Goal: Task Accomplishment & Management: Complete application form

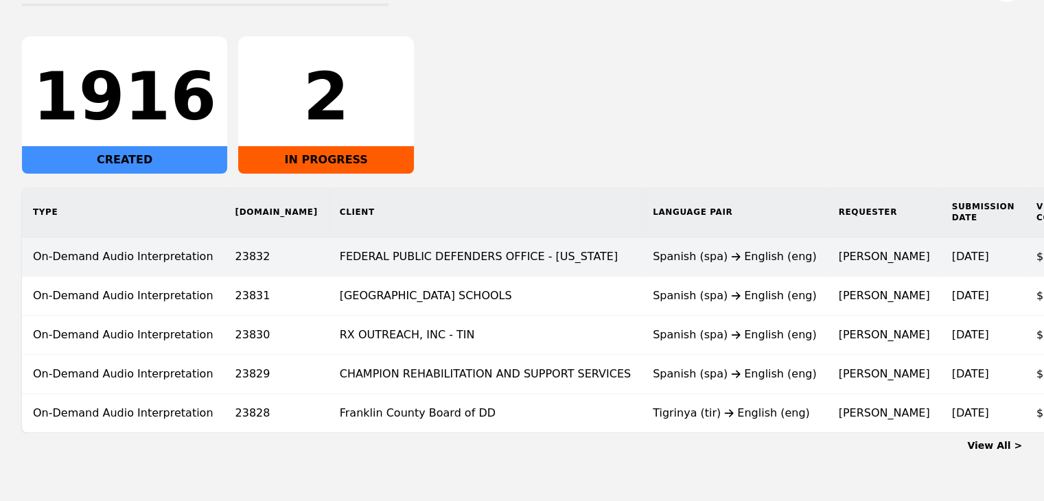
click at [642, 269] on td "Spanish (spa) English (eng)" at bounding box center [735, 256] width 186 height 39
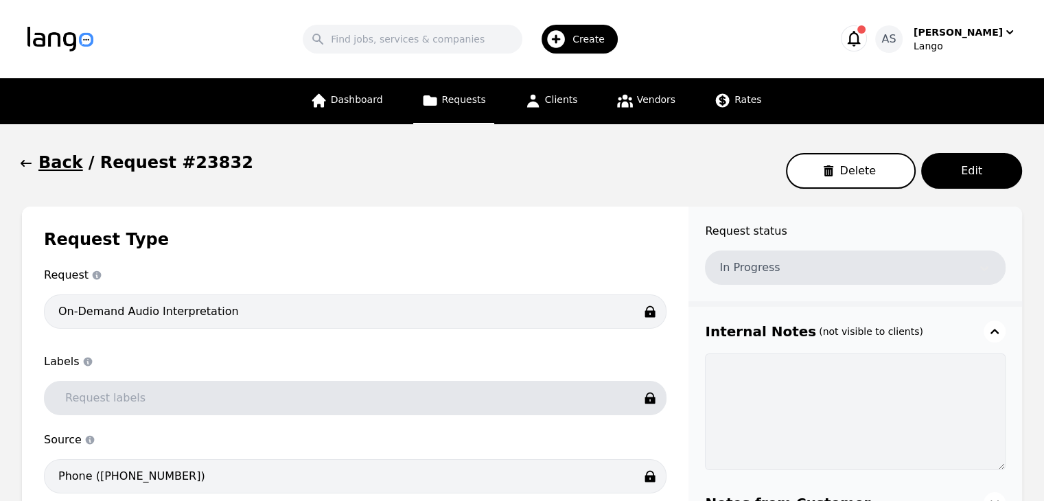
click at [33, 165] on button "Back" at bounding box center [52, 163] width 61 height 22
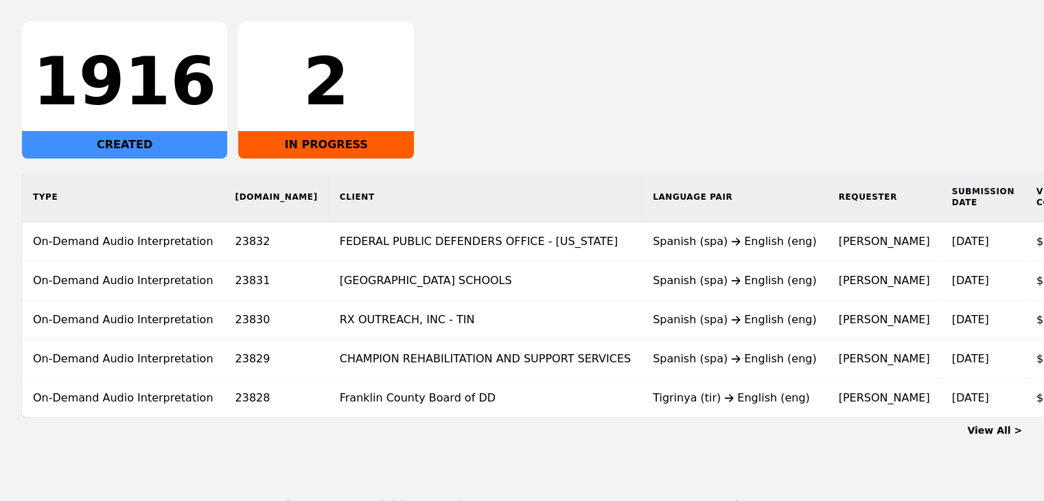
scroll to position [257, 0]
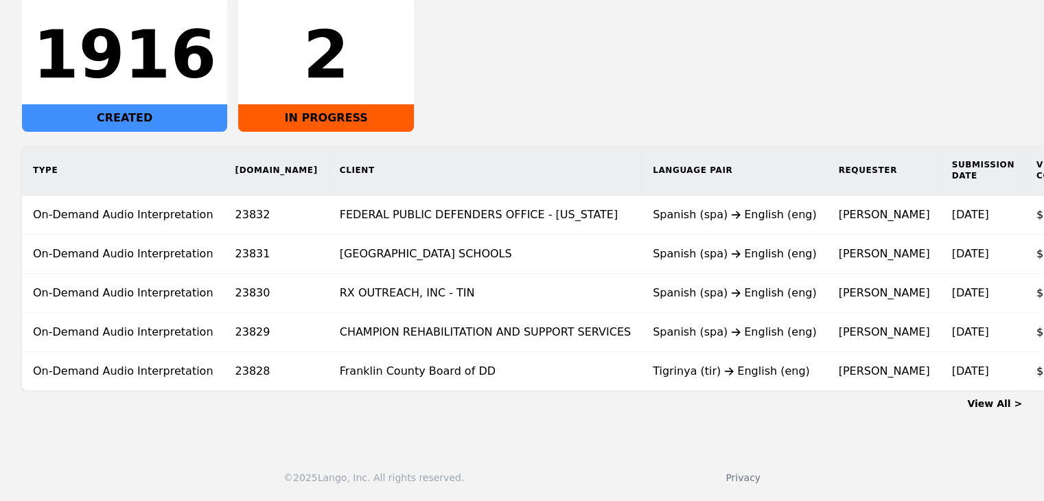
click at [1005, 406] on link "View All >" at bounding box center [994, 403] width 55 height 11
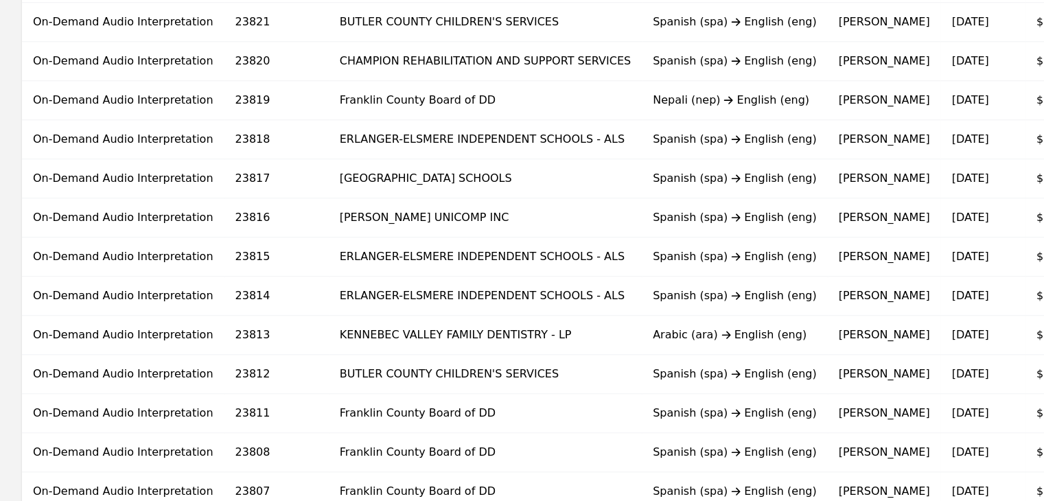
scroll to position [919, 0]
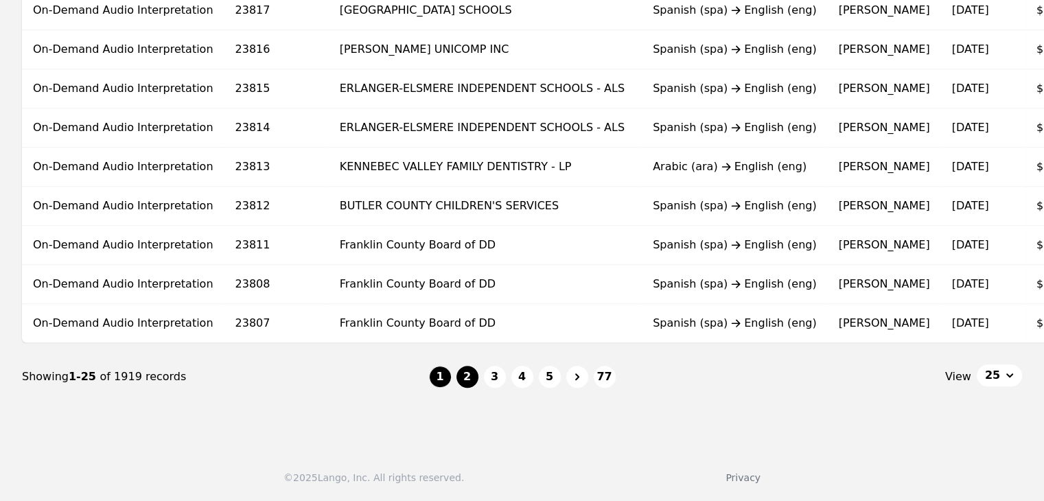
click at [473, 380] on button "2" at bounding box center [467, 377] width 22 height 22
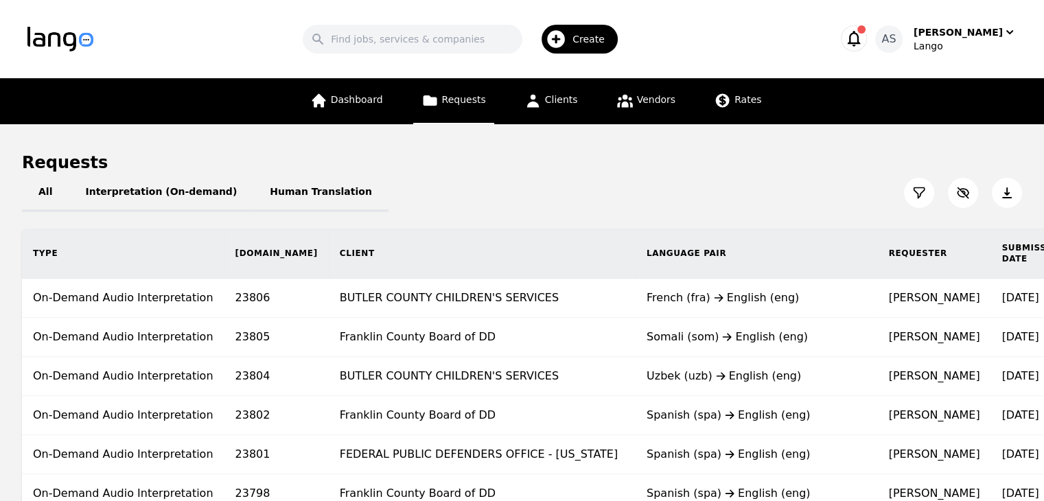
click at [769, 185] on div "All Interpretation (On-demand) Human Translation" at bounding box center [522, 193] width 1000 height 38
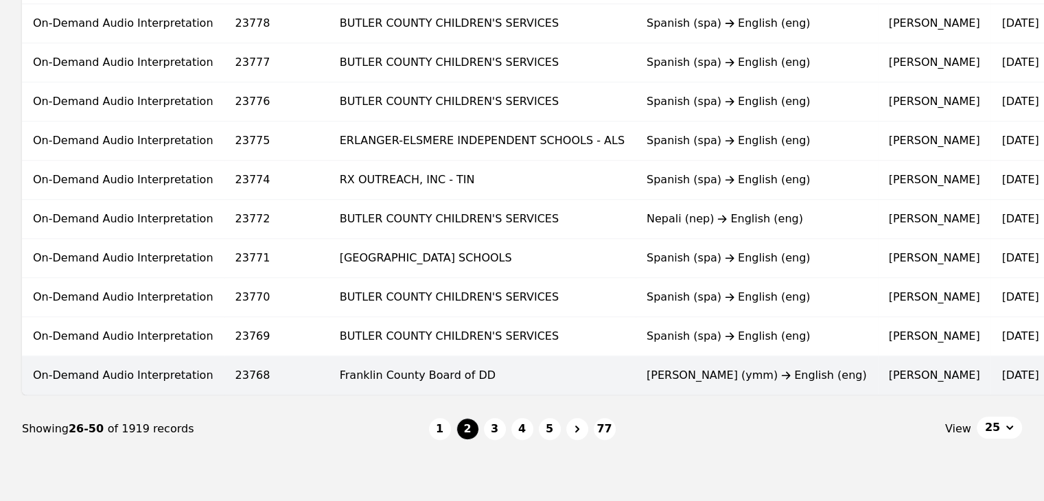
scroll to position [919, 0]
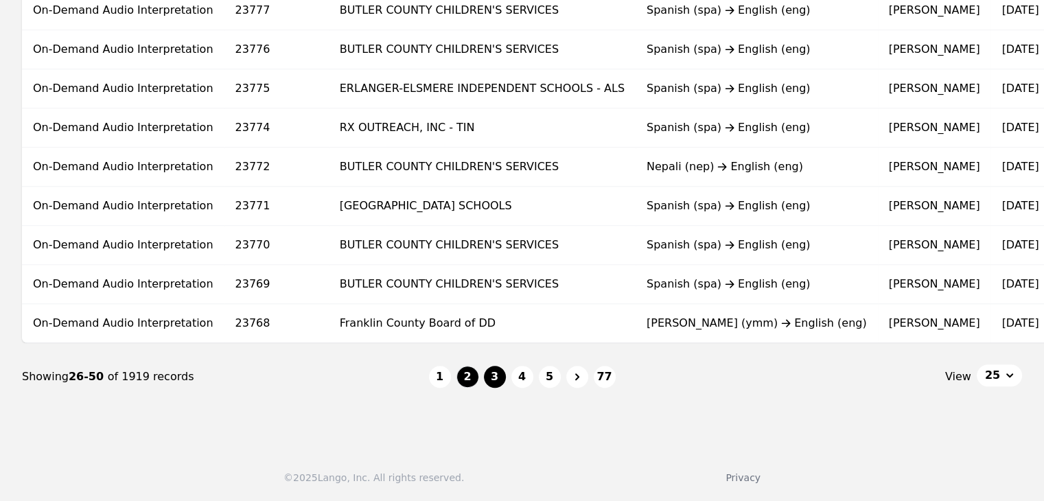
click at [492, 382] on button "3" at bounding box center [495, 377] width 22 height 22
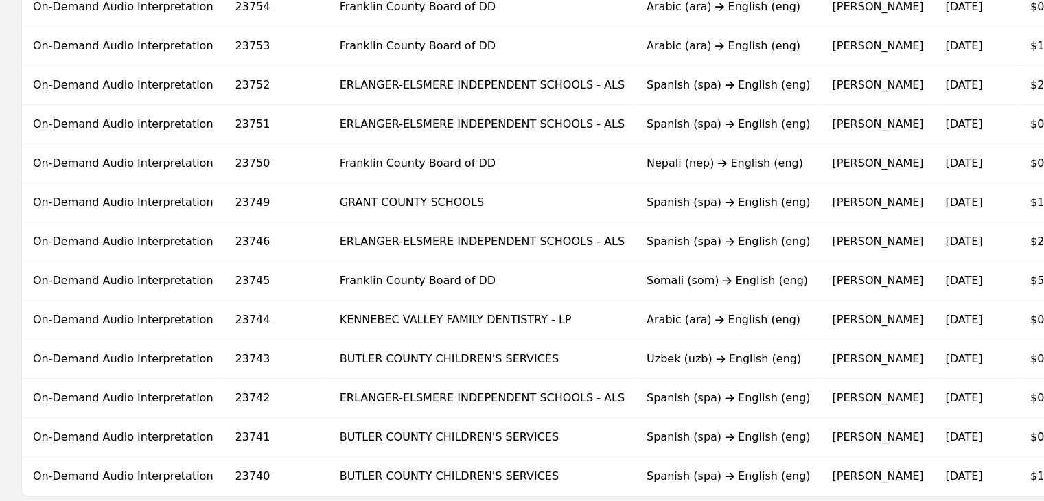
scroll to position [919, 0]
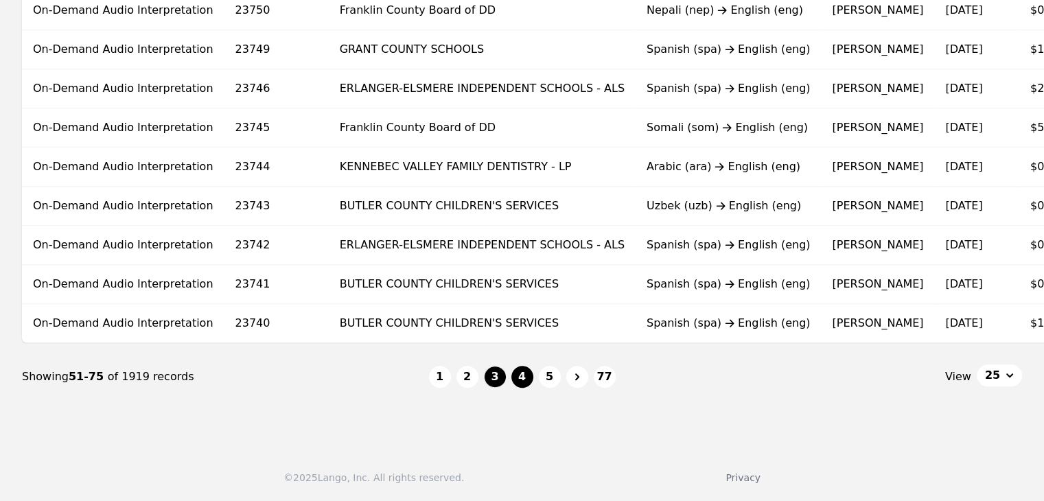
click at [514, 383] on button "4" at bounding box center [522, 377] width 22 height 22
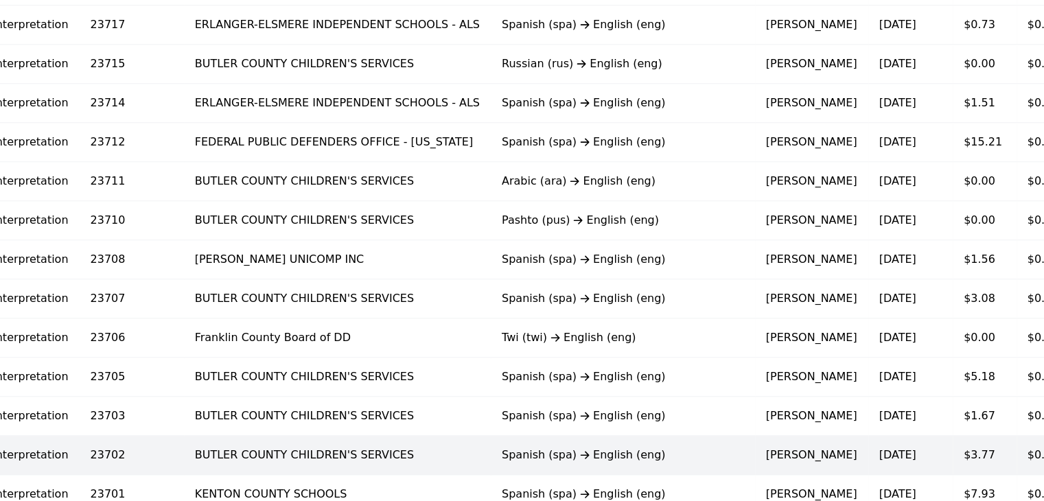
scroll to position [713, 0]
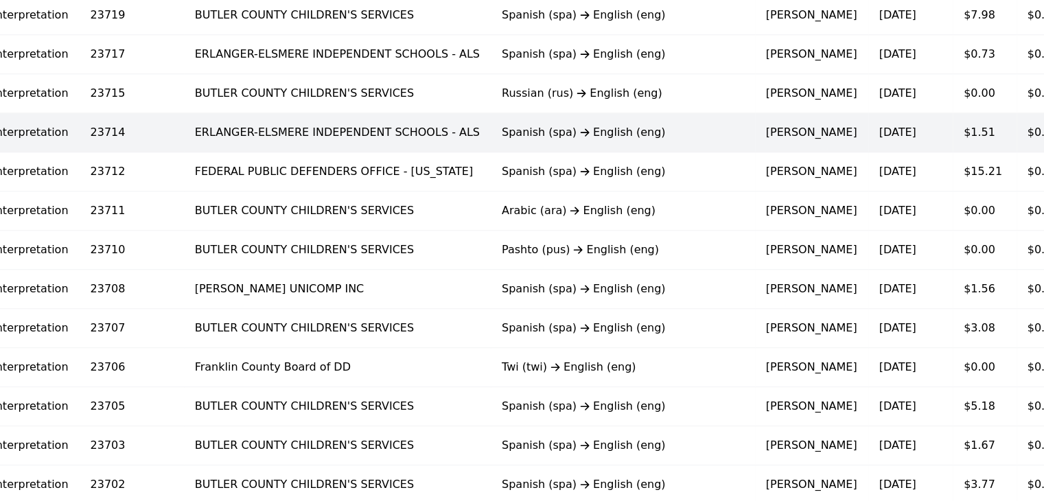
click at [491, 141] on td "Spanish (spa) English (eng)" at bounding box center [623, 132] width 264 height 39
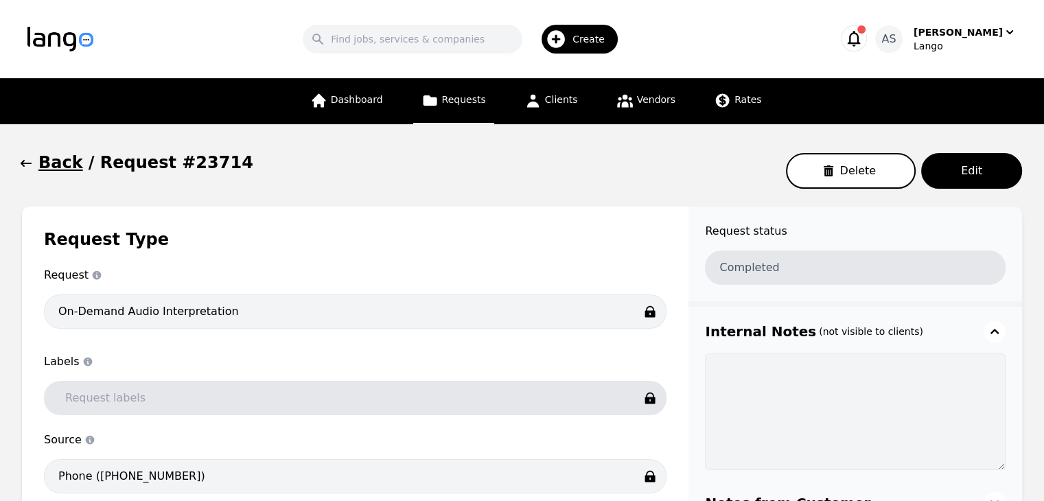
click at [27, 161] on icon "button" at bounding box center [26, 163] width 14 height 14
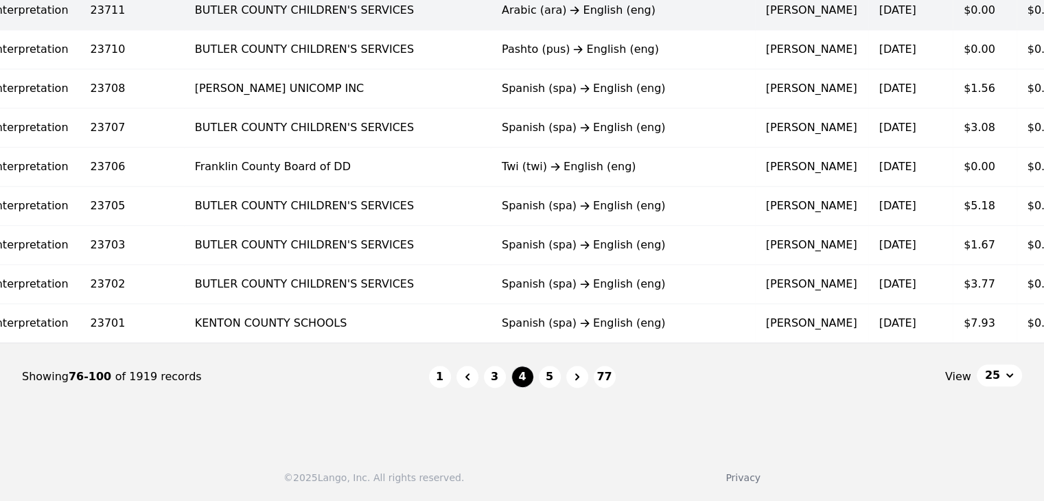
scroll to position [919, 0]
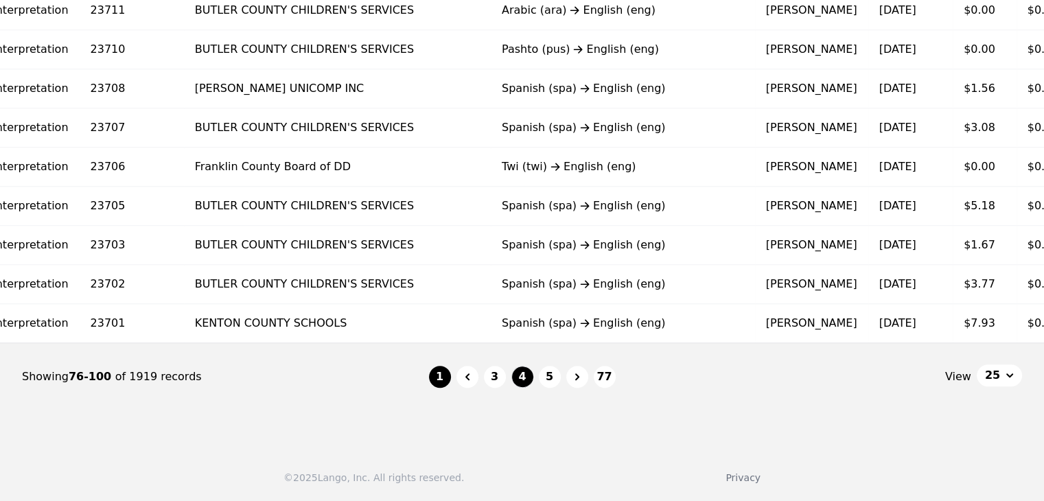
click at [441, 375] on button "1" at bounding box center [440, 377] width 22 height 22
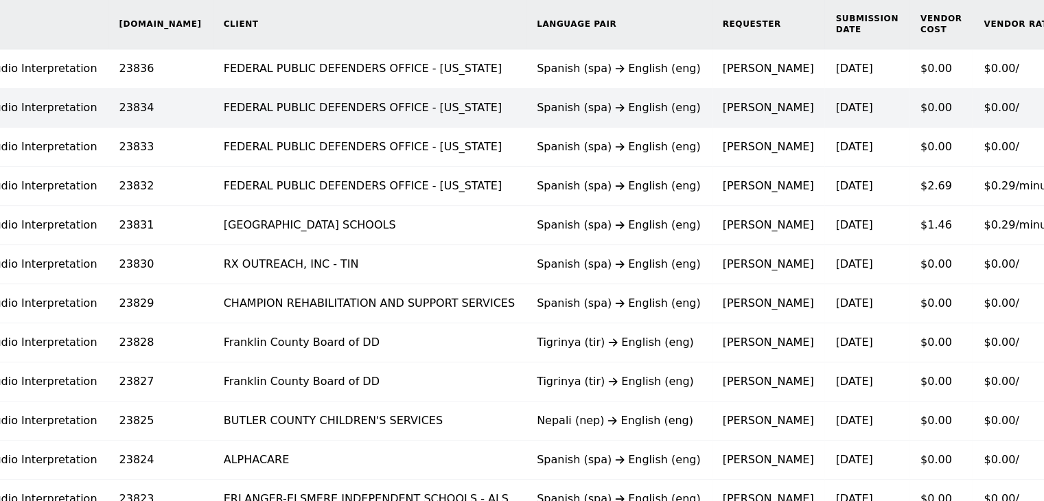
scroll to position [233, 0]
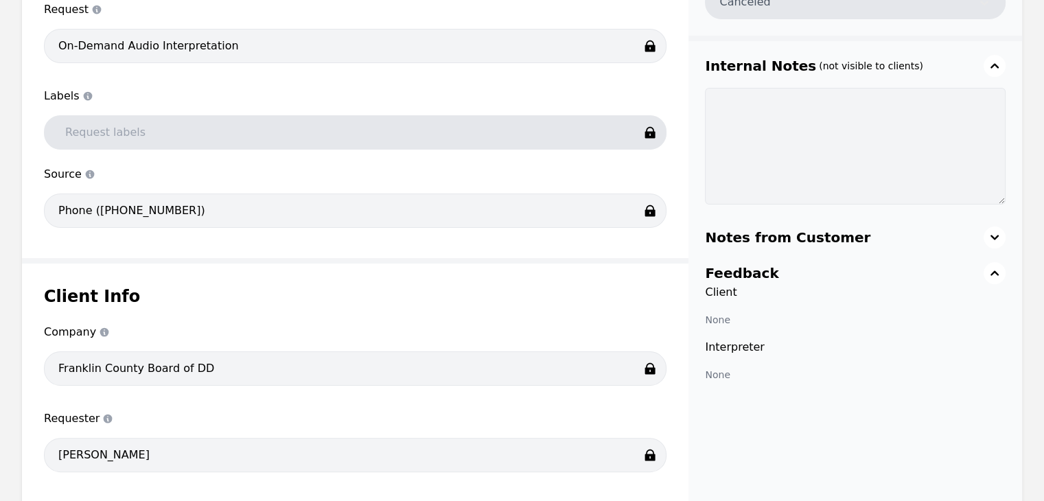
scroll to position [148, 0]
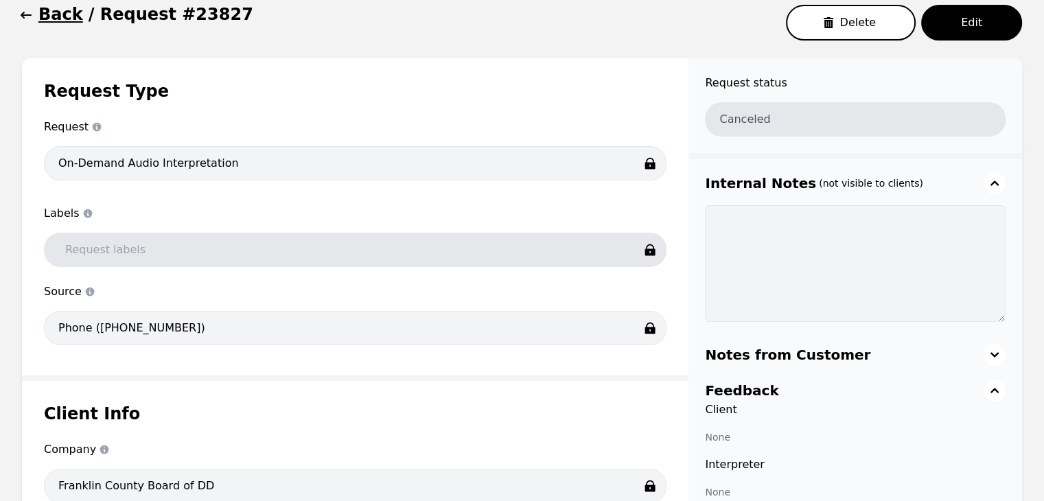
click at [31, 10] on icon "button" at bounding box center [26, 15] width 14 height 14
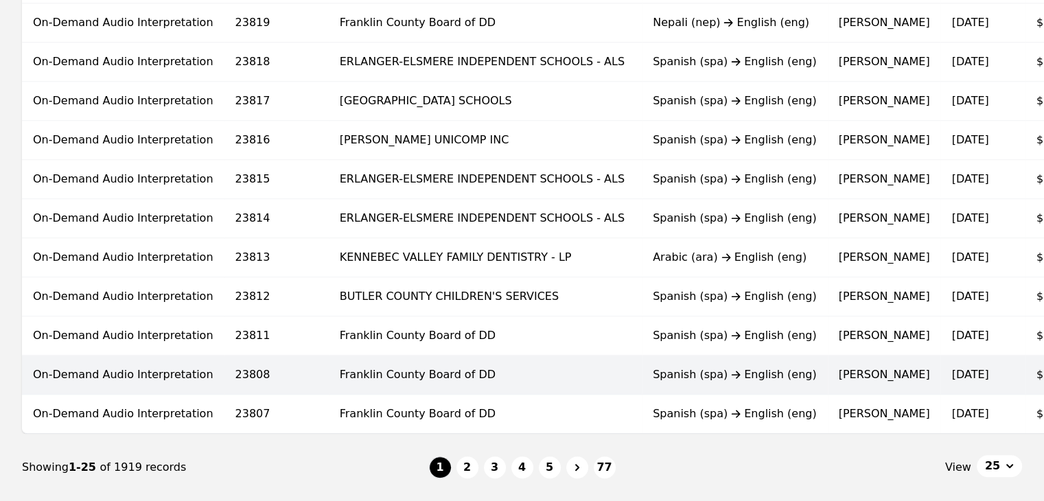
scroll to position [713, 0]
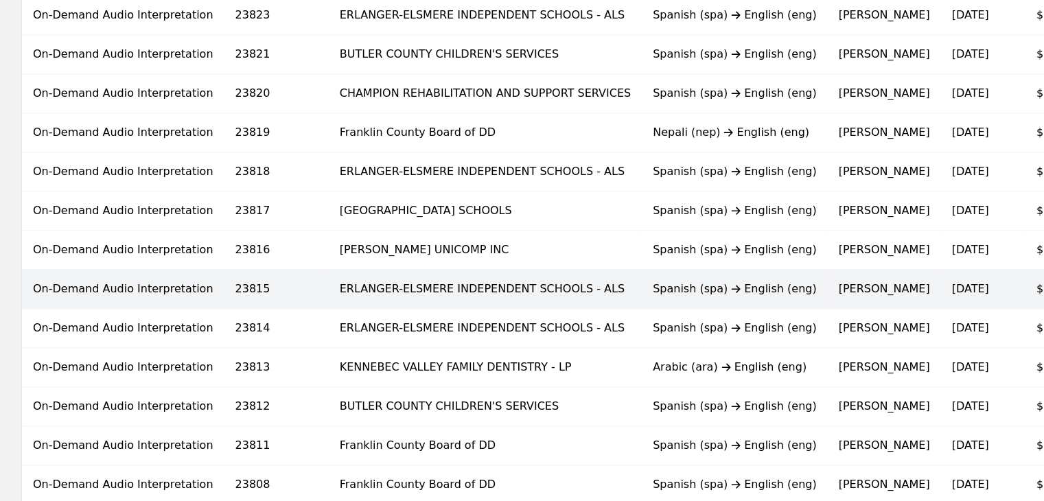
click at [940, 283] on td "[DATE]" at bounding box center [982, 289] width 84 height 39
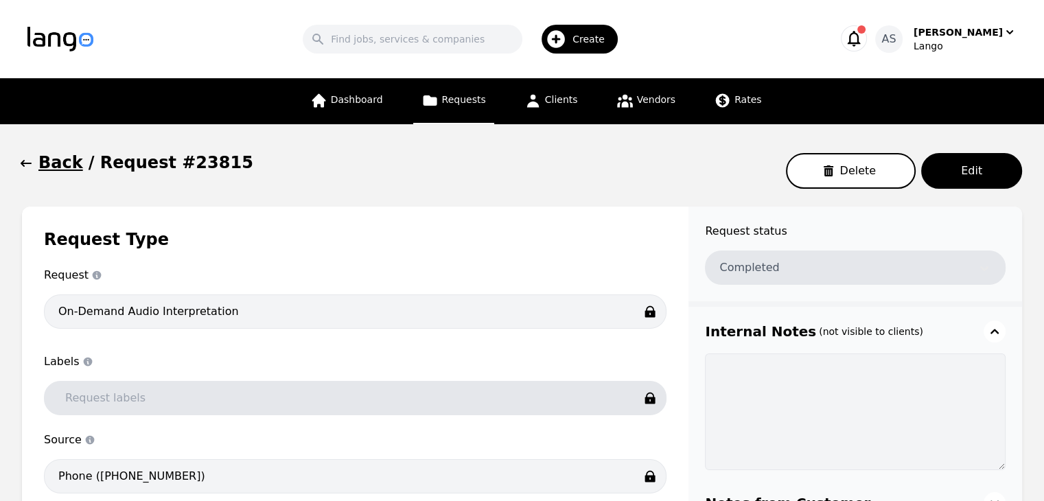
click at [27, 158] on icon "button" at bounding box center [26, 163] width 14 height 14
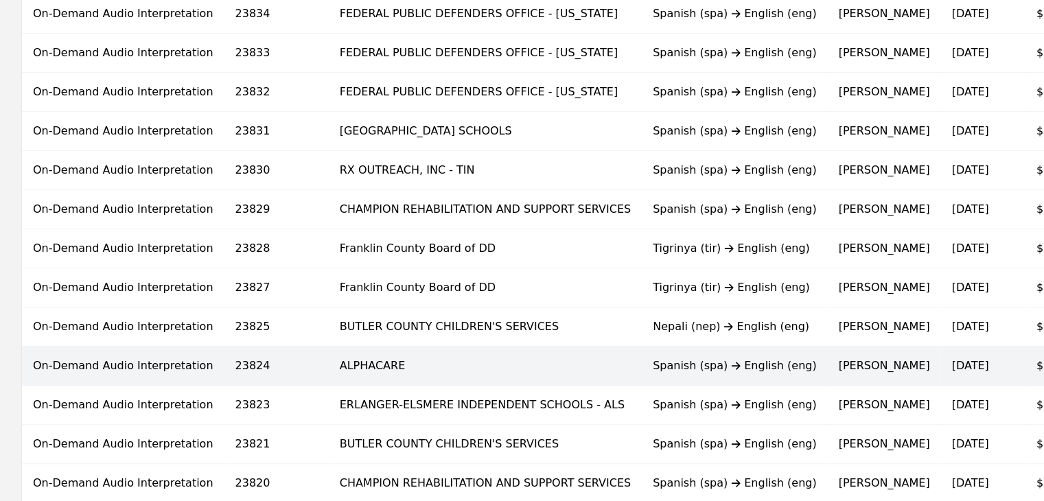
scroll to position [412, 0]
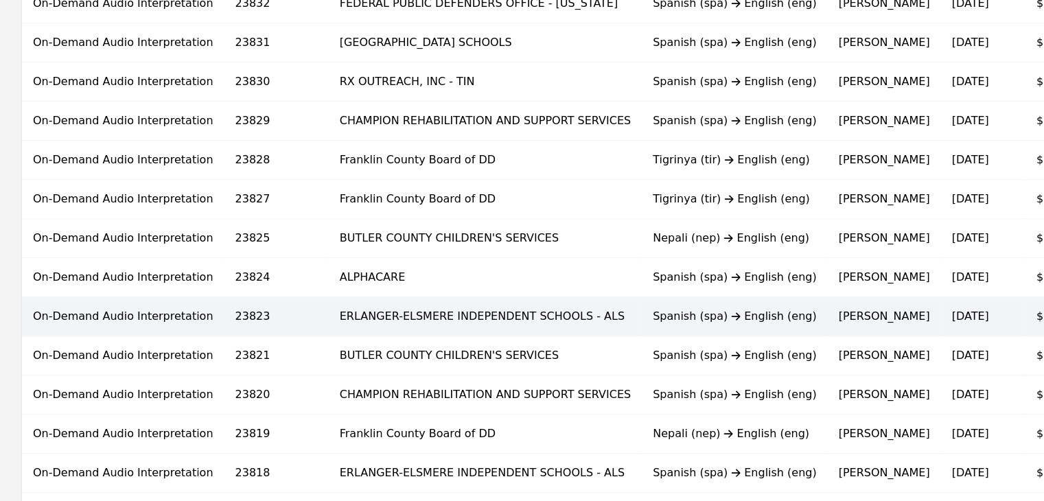
click at [406, 321] on td "ERLANGER-ELSMERE INDEPENDENT SCHOOLS - ALS" at bounding box center [485, 316] width 313 height 39
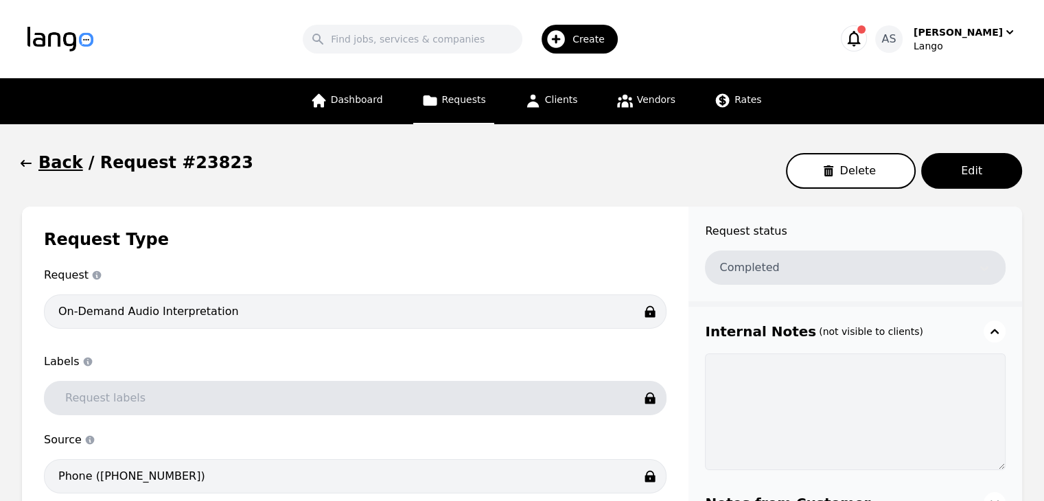
click at [19, 162] on icon "button" at bounding box center [26, 163] width 14 height 14
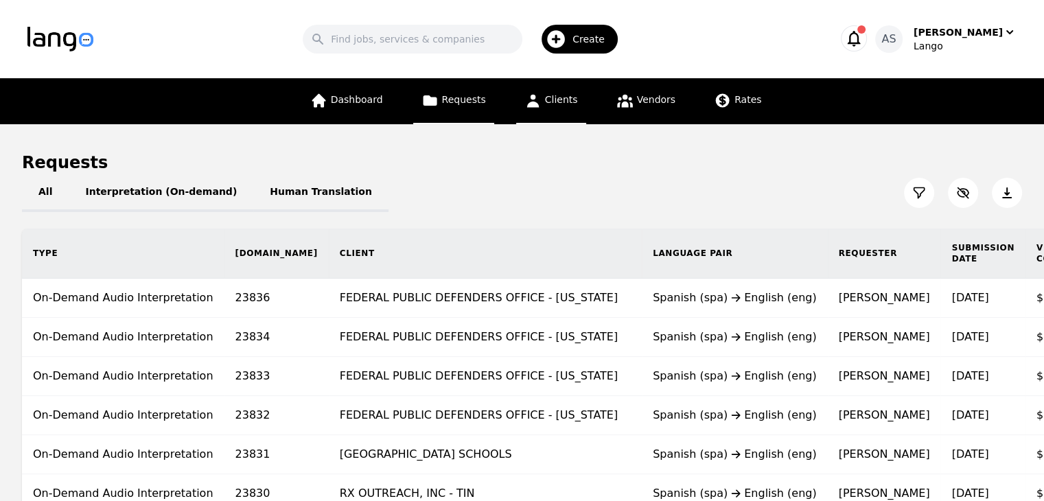
click at [540, 96] on icon at bounding box center [532, 100] width 17 height 17
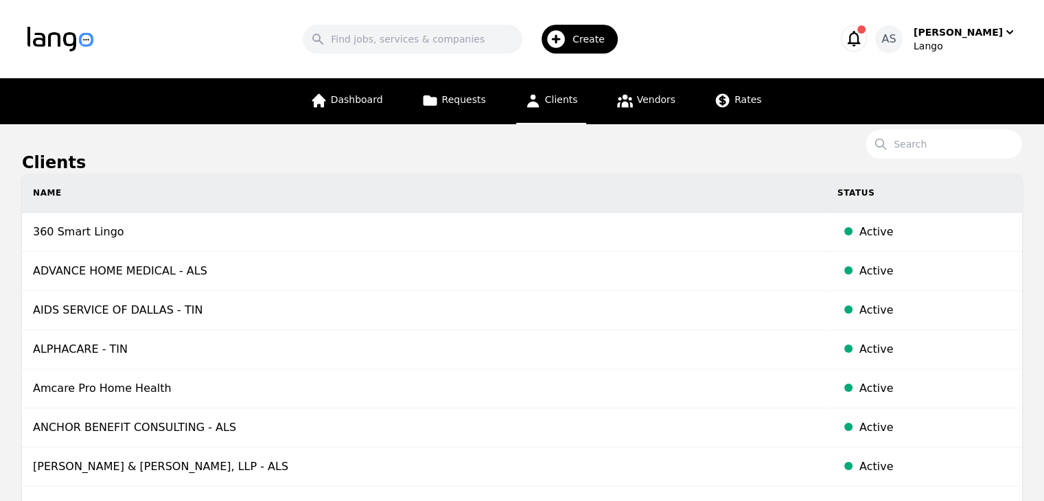
drag, startPoint x: 930, startPoint y: 145, endPoint x: 967, endPoint y: 116, distance: 46.9
click at [930, 145] on input "Search" at bounding box center [943, 144] width 156 height 29
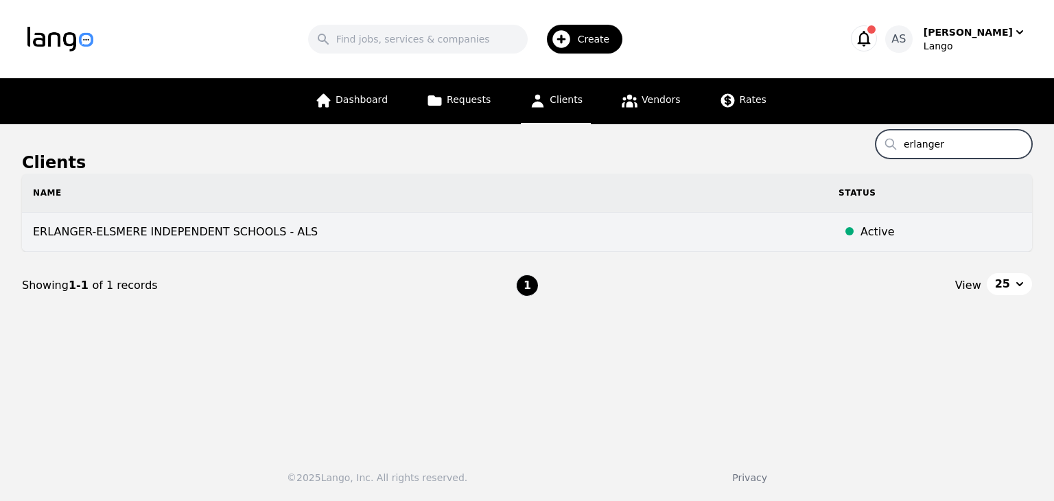
type input "erlanger"
click at [173, 232] on td "ERLANGER-ELSMERE INDEPENDENT SCHOOLS - ALS" at bounding box center [425, 232] width 806 height 39
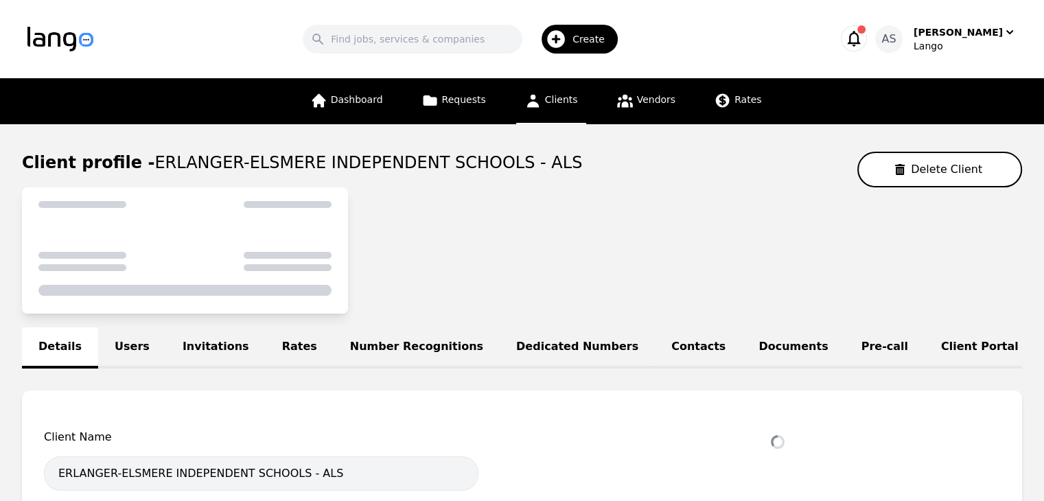
select select "active"
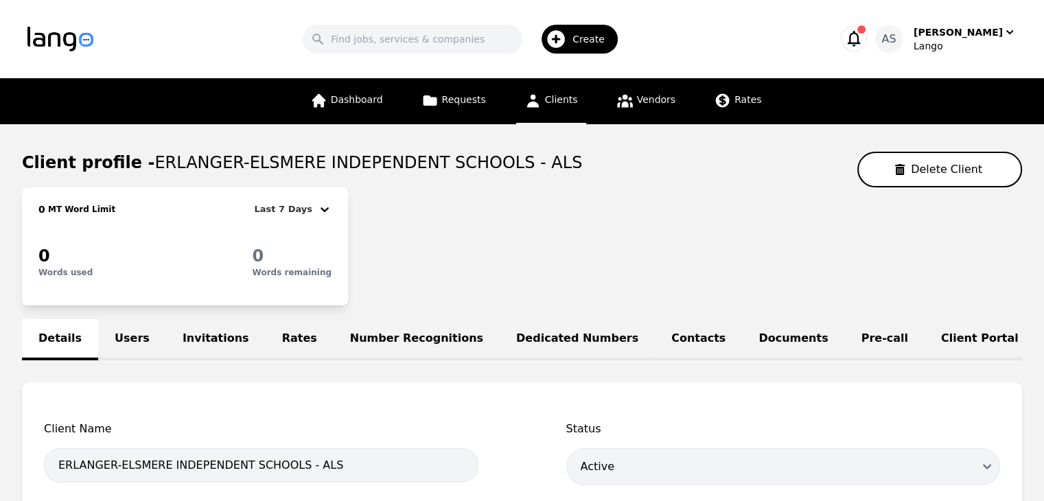
click at [845, 340] on link "Pre-call" at bounding box center [885, 339] width 80 height 41
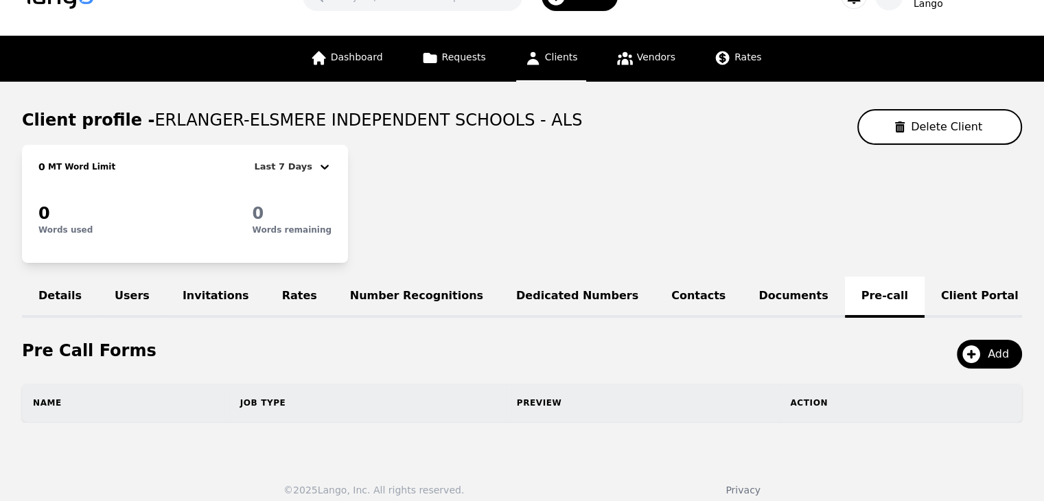
scroll to position [64, 0]
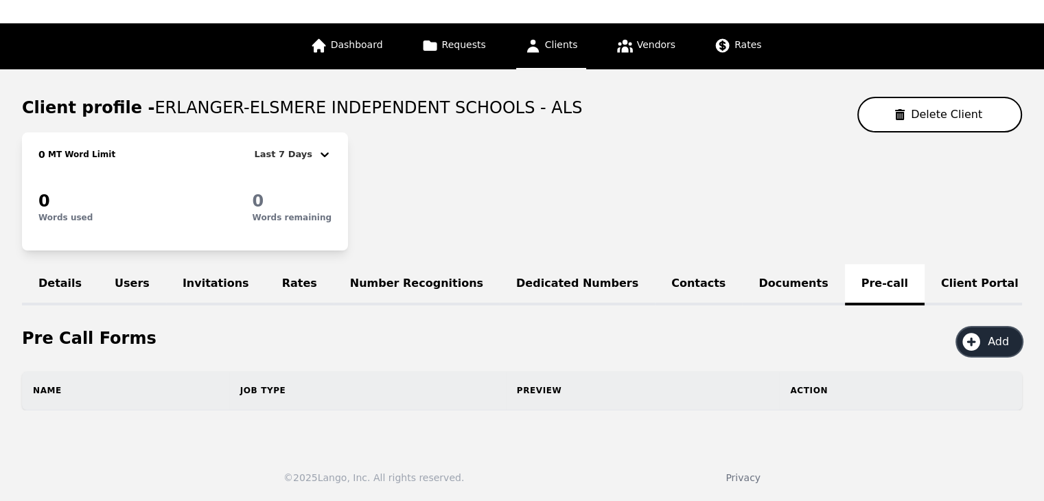
click at [990, 344] on span "Add" at bounding box center [1003, 342] width 31 height 16
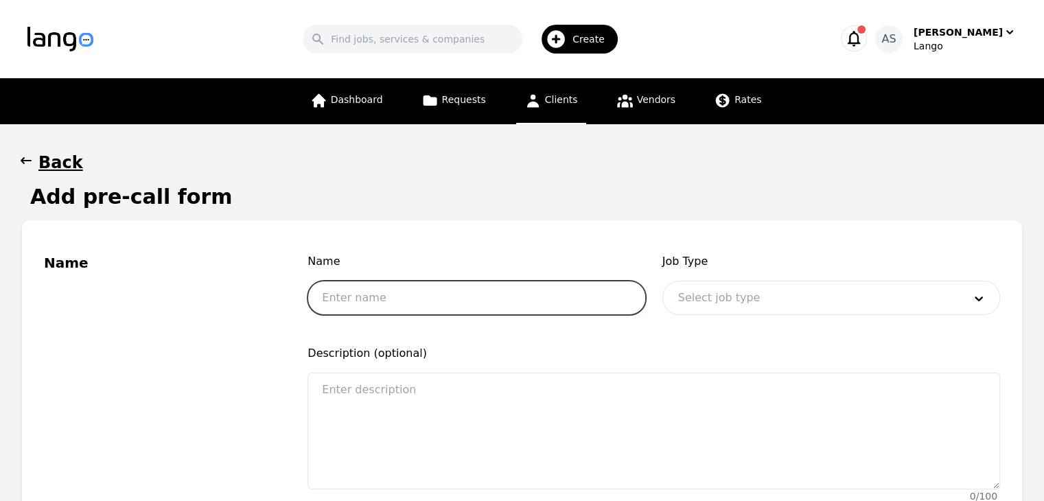
click at [458, 297] on input "text" at bounding box center [476, 298] width 338 height 34
type input "First and Last Name"
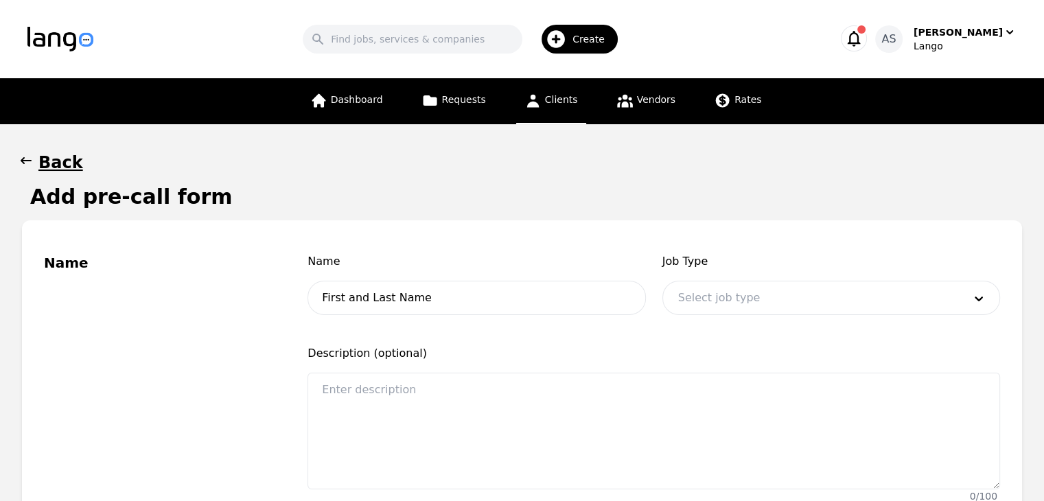
click at [732, 301] on div at bounding box center [810, 297] width 295 height 33
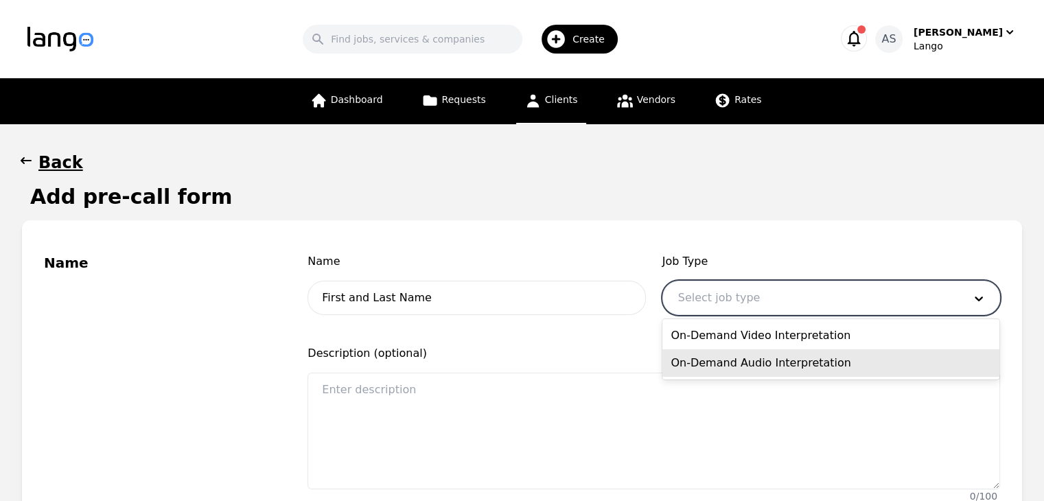
click at [738, 363] on div "On-Demand Audio Interpretation" at bounding box center [830, 362] width 337 height 27
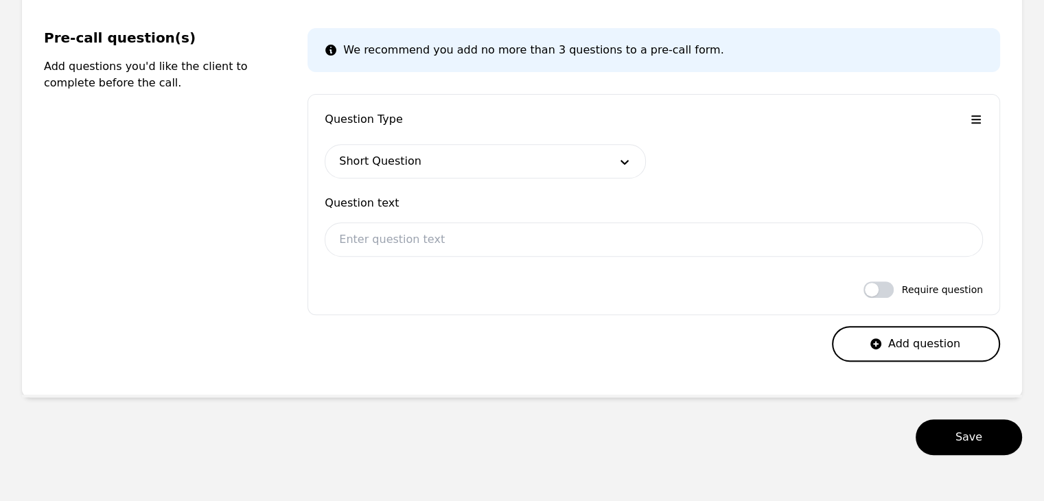
scroll to position [480, 0]
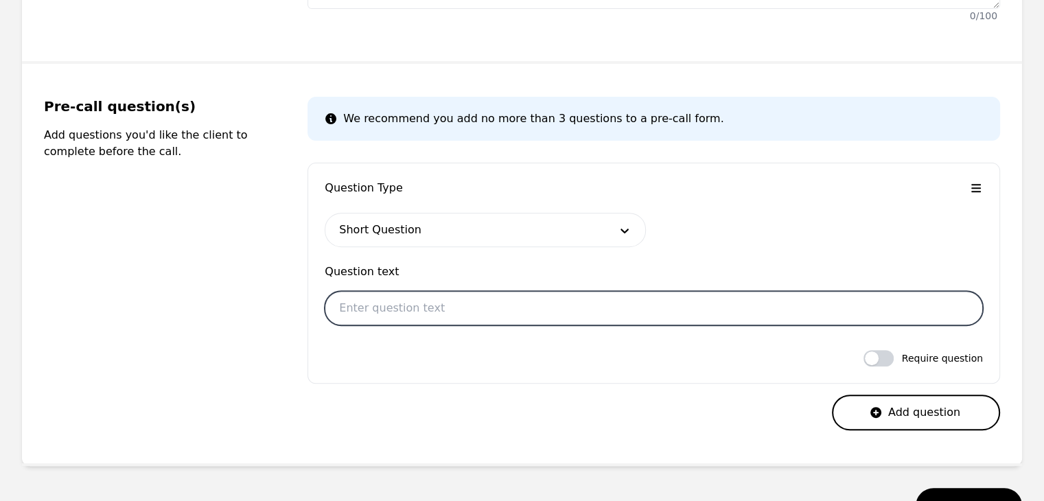
click at [496, 310] on input "text" at bounding box center [654, 308] width 658 height 34
type input "First and Last Name"
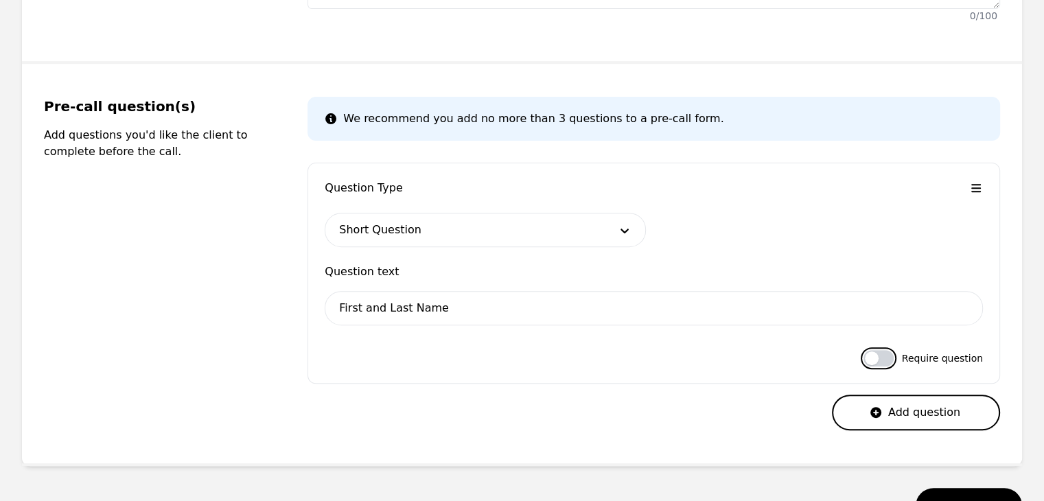
click at [885, 359] on button "button" at bounding box center [878, 358] width 30 height 16
checkbox input "true"
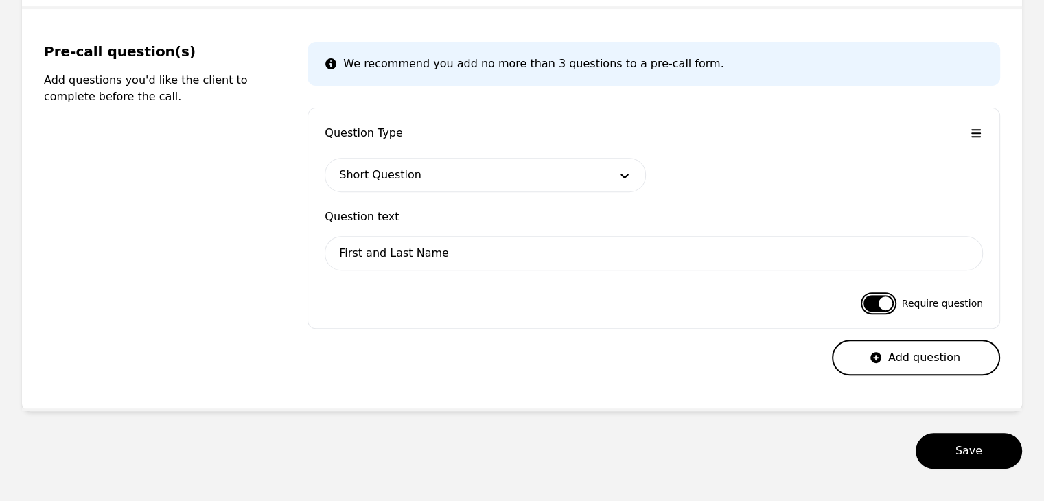
scroll to position [591, 0]
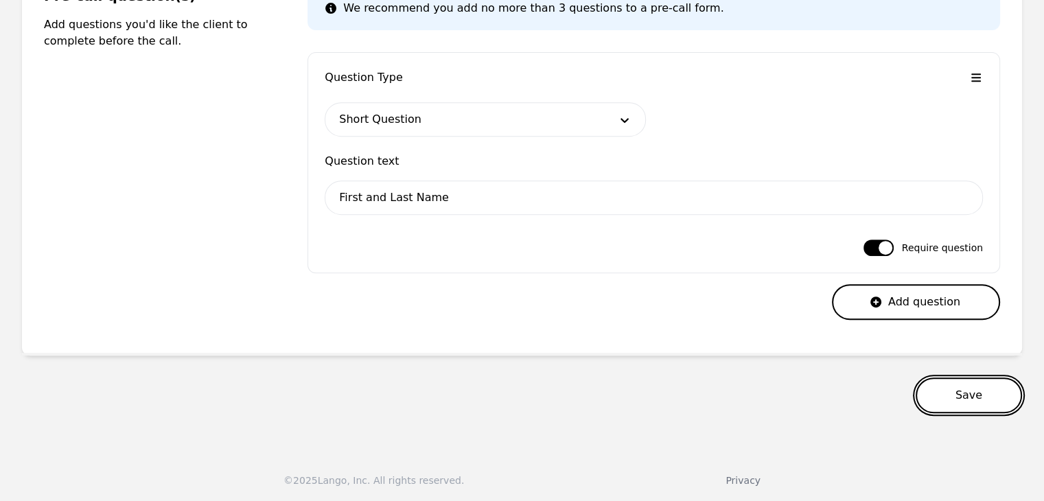
click at [983, 404] on button "Save" at bounding box center [969, 395] width 106 height 36
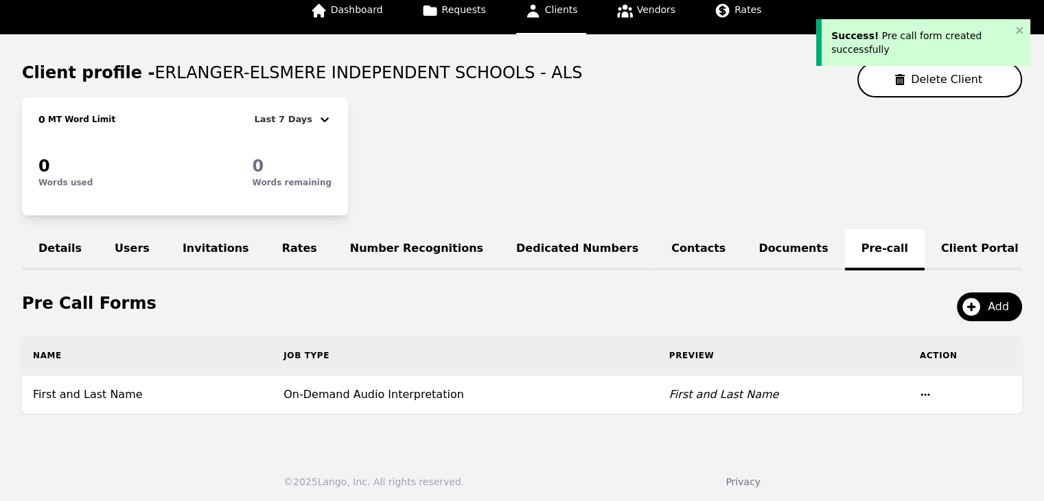
scroll to position [103, 0]
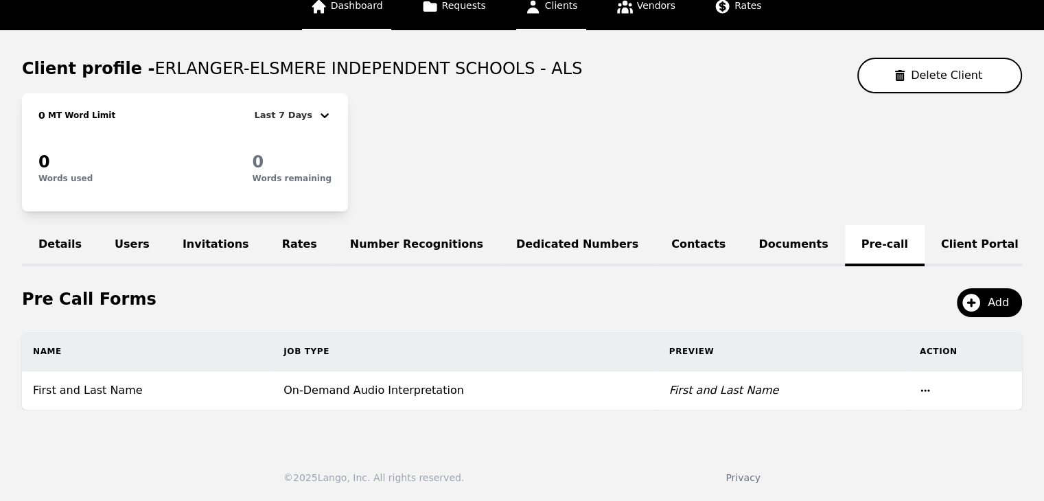
click at [366, 19] on link "Dashboard" at bounding box center [346, 7] width 89 height 46
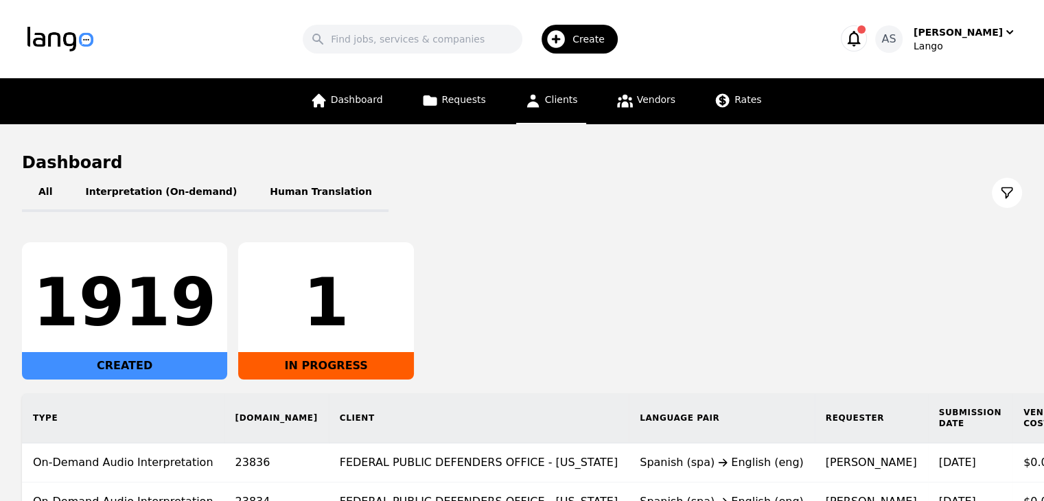
click at [553, 102] on span "Clients" at bounding box center [561, 99] width 33 height 11
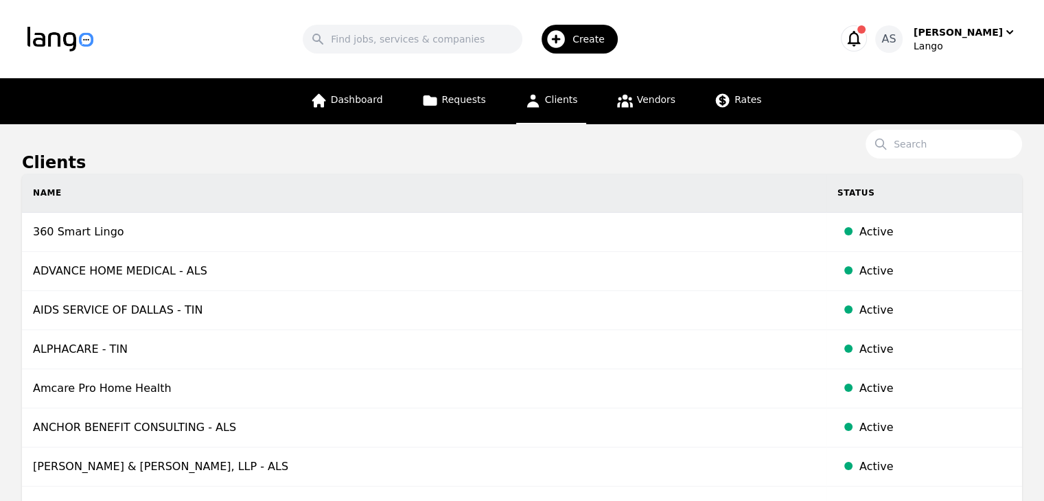
click at [601, 43] on span "Create" at bounding box center [593, 39] width 42 height 14
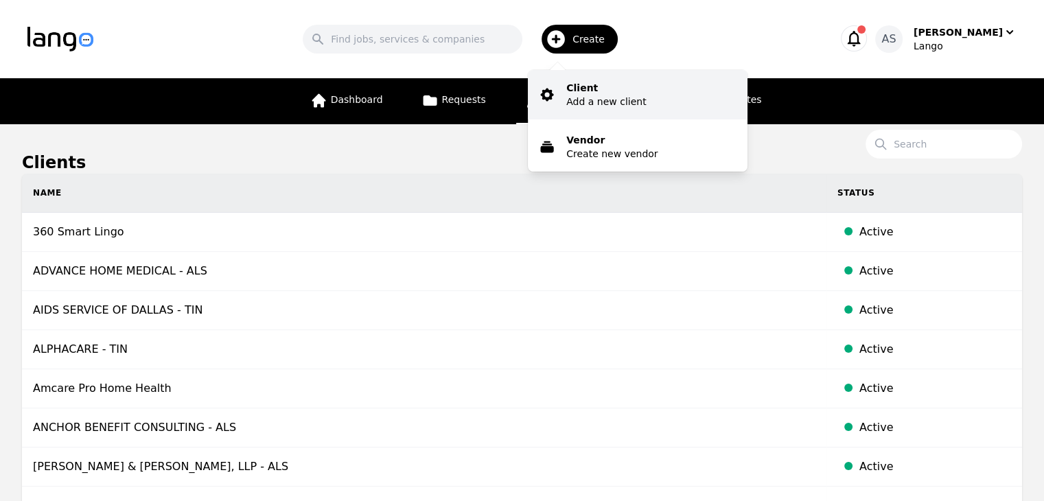
click at [602, 95] on p "Add a new client" at bounding box center [606, 102] width 80 height 14
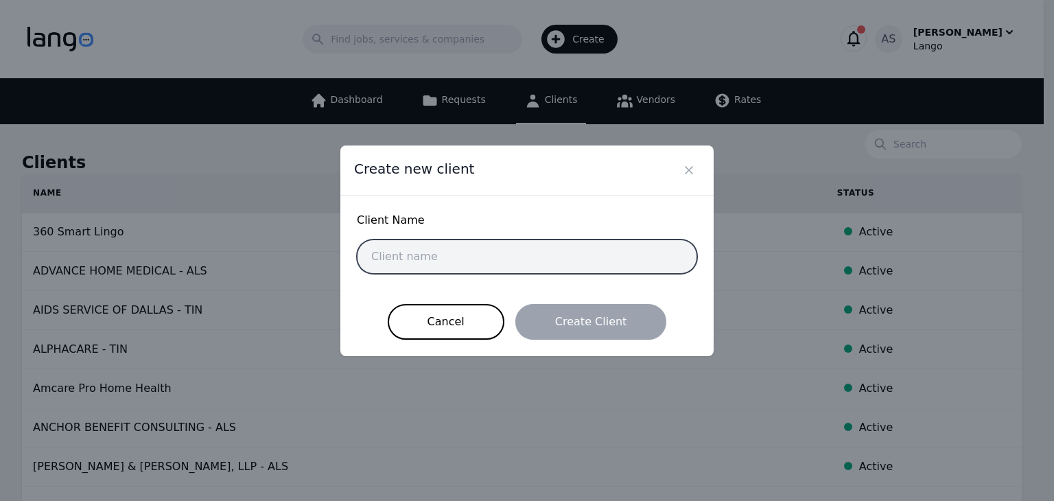
click at [548, 250] on input "text" at bounding box center [527, 257] width 340 height 34
paste input "WinMed Health Services"
type input "WinMed Health Services"
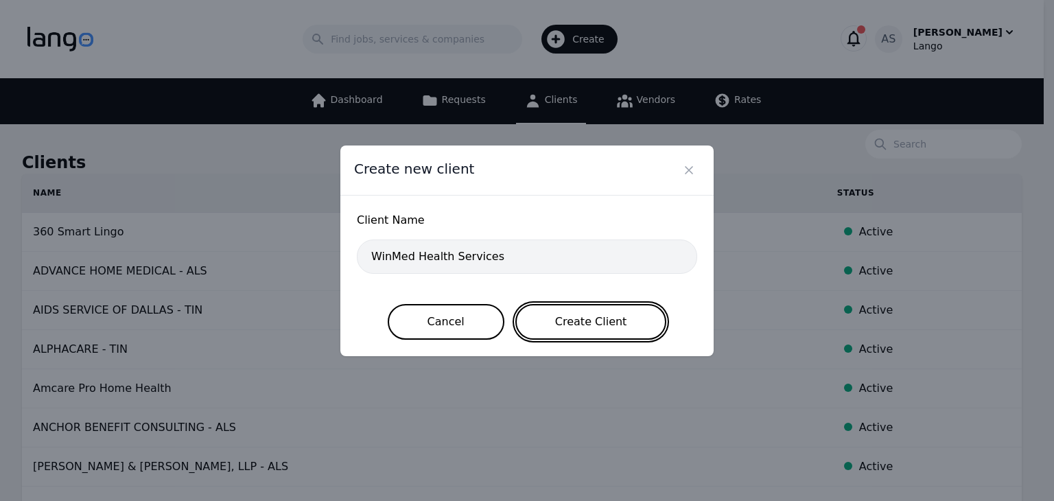
click at [585, 326] on button "Create Client" at bounding box center [591, 322] width 152 height 36
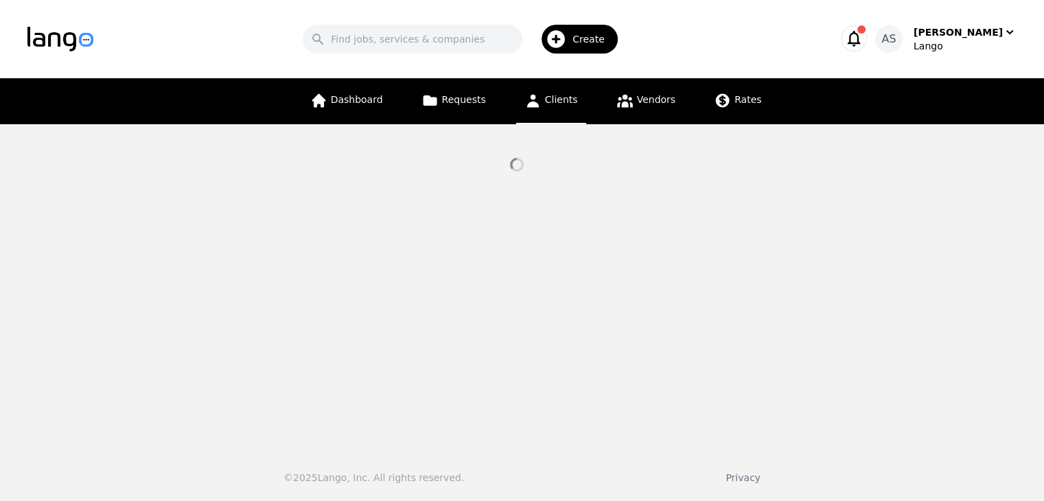
select select "active"
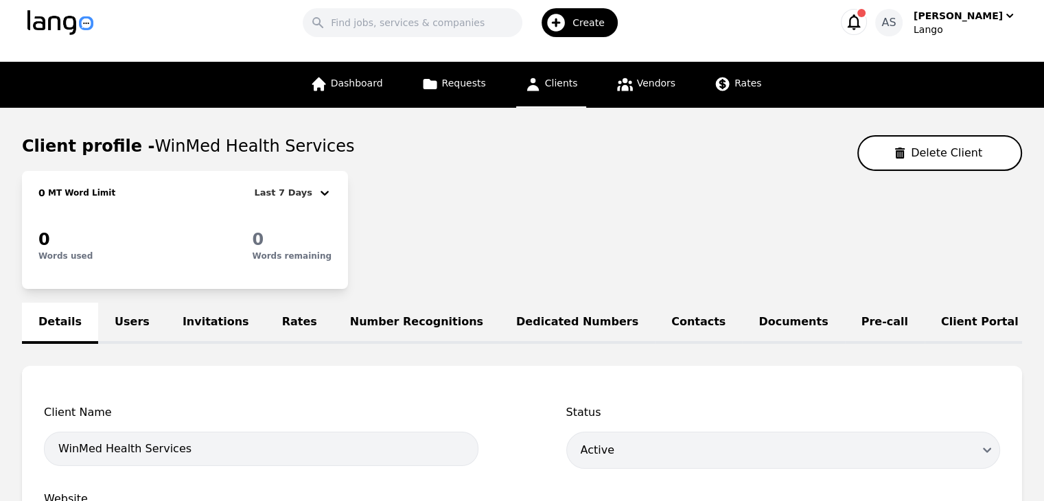
scroll to position [137, 0]
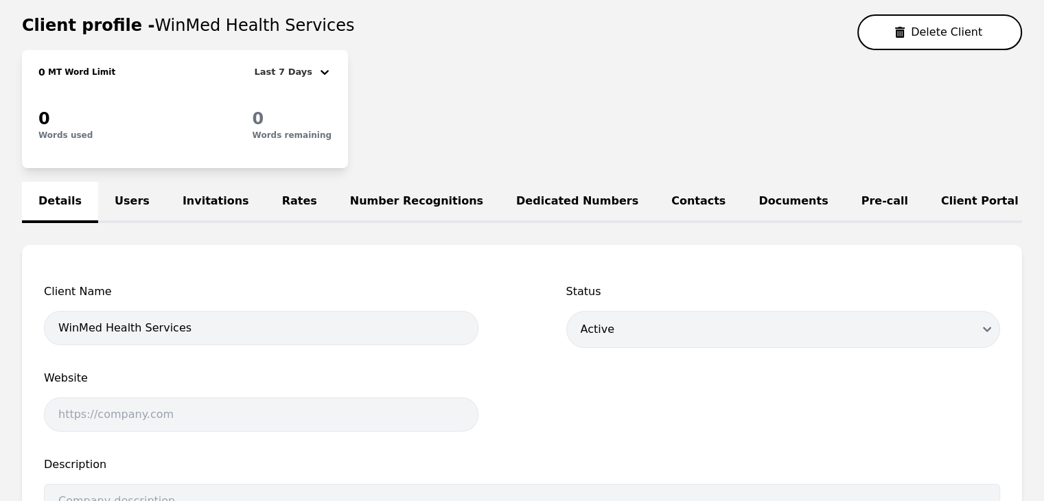
click at [126, 194] on link "Users" at bounding box center [132, 202] width 68 height 41
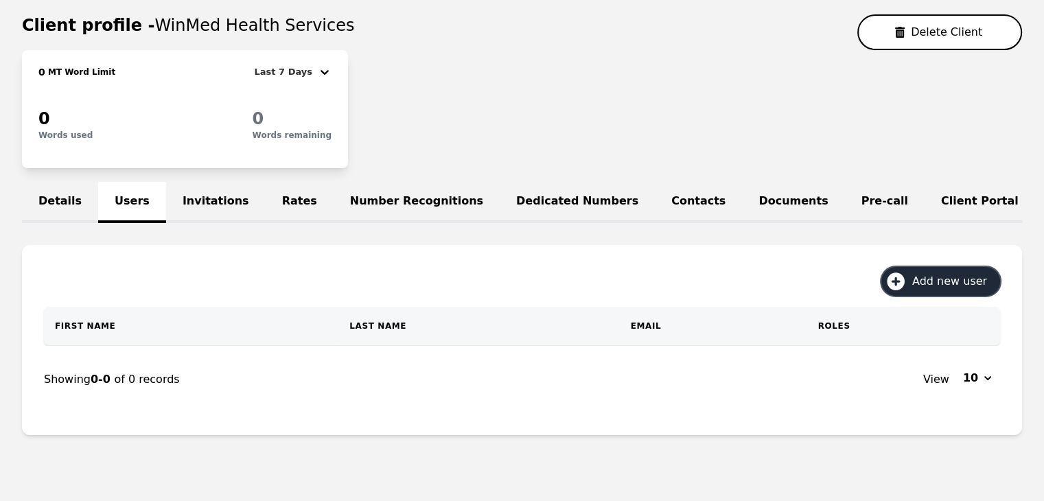
click at [934, 285] on span "Add new user" at bounding box center [954, 281] width 84 height 16
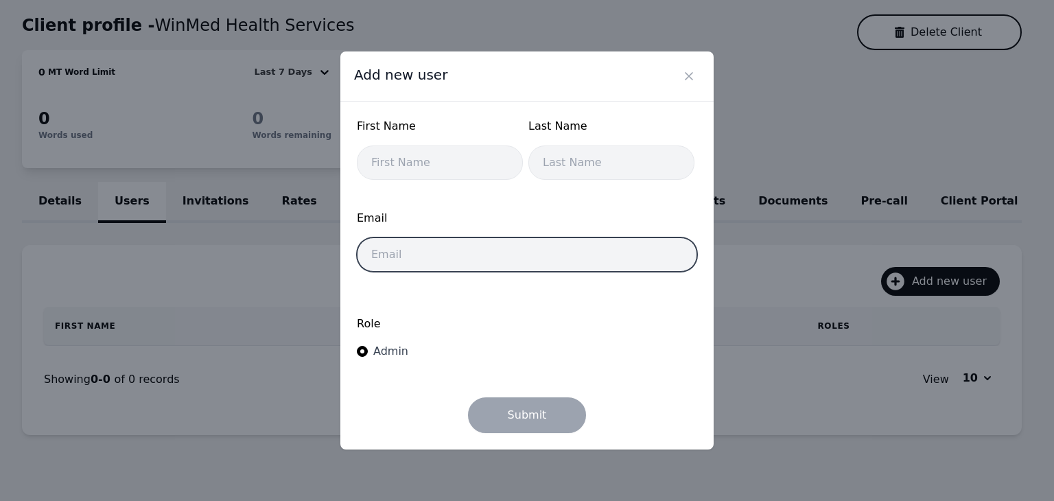
click at [483, 261] on input "email" at bounding box center [527, 254] width 340 height 34
paste input "yvettec@winmedinc.org"
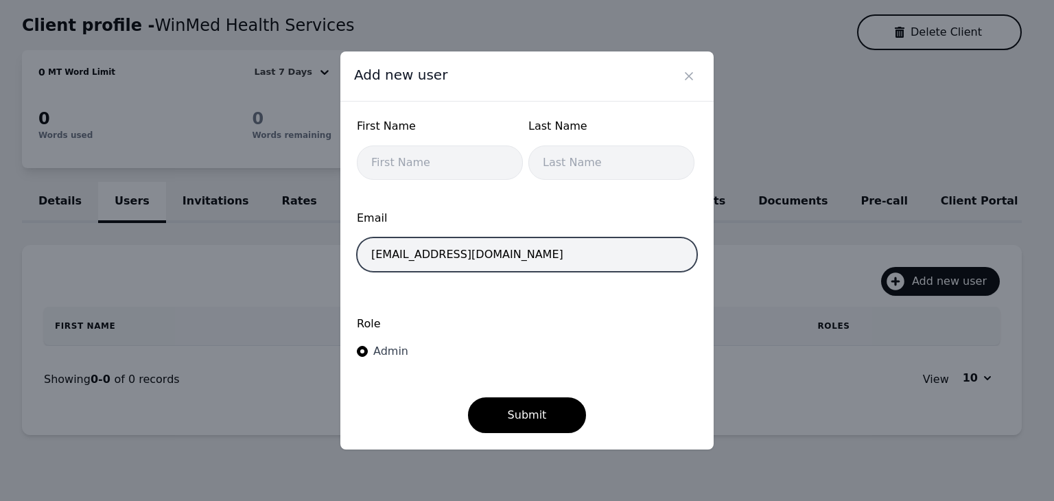
type input "yvettec@winmedinc.org"
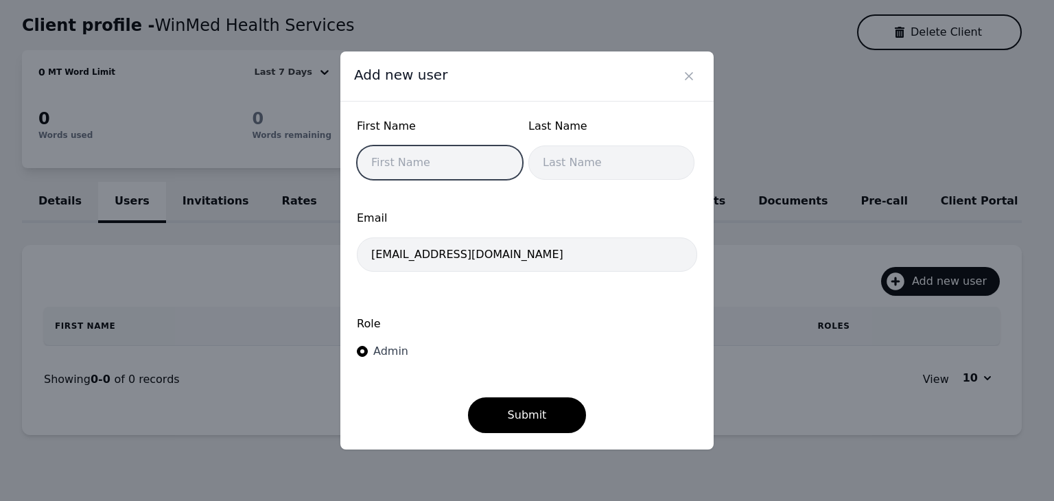
click at [417, 166] on input "text" at bounding box center [440, 162] width 166 height 34
type input "Yvette"
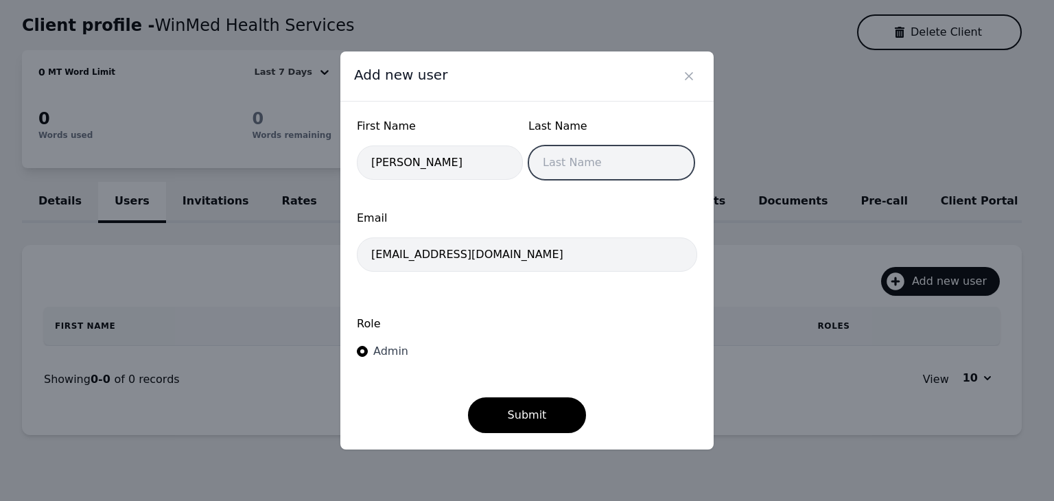
click at [636, 152] on input "text" at bounding box center [611, 162] width 166 height 34
type input "C"
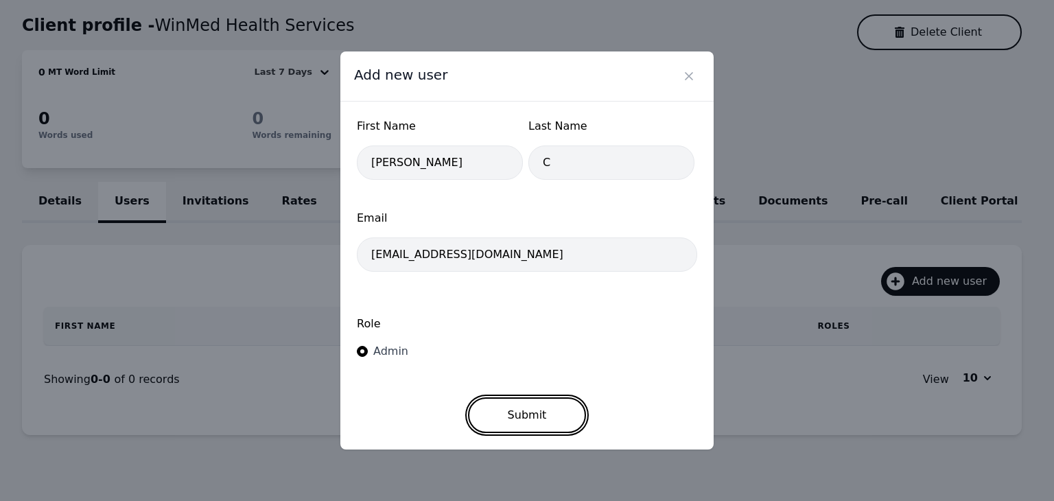
click at [513, 415] on button "Submit" at bounding box center [527, 415] width 119 height 36
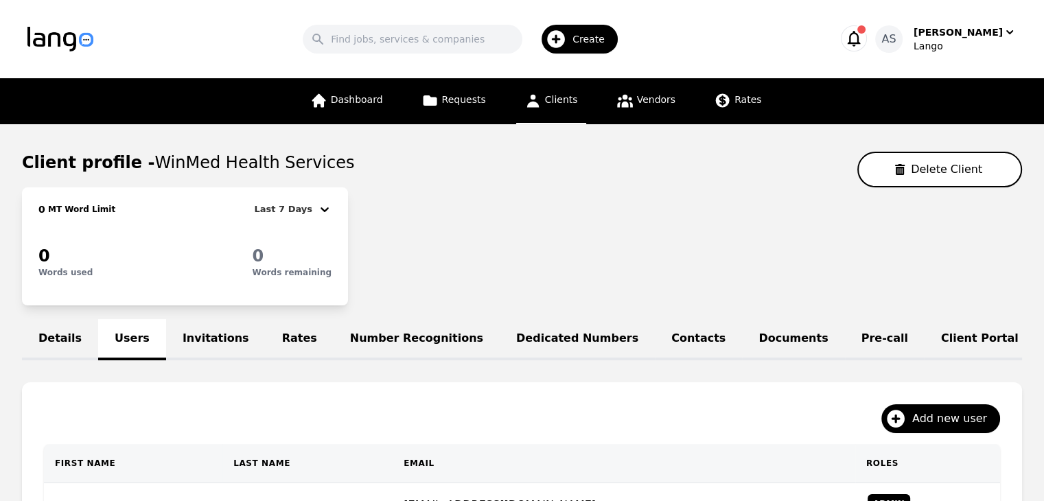
scroll to position [137, 0]
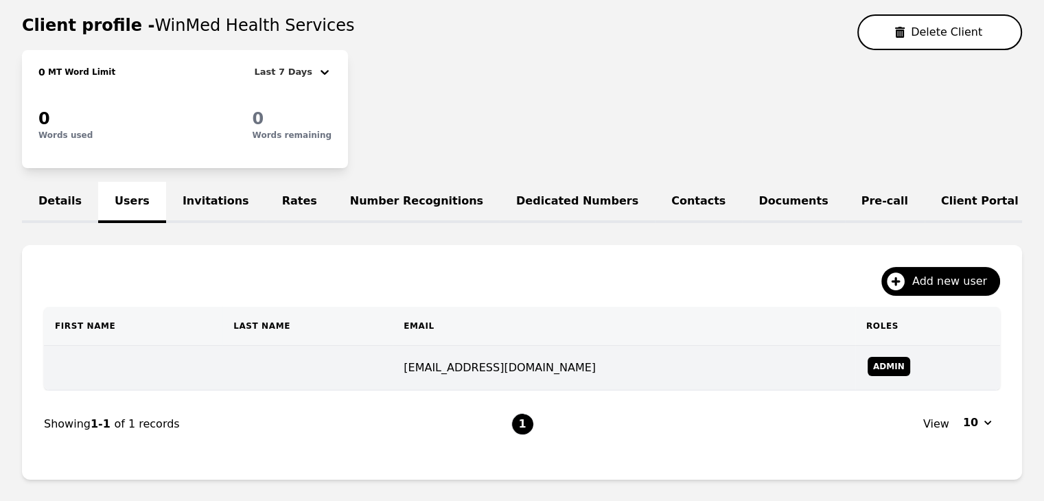
click at [222, 364] on td at bounding box center [133, 368] width 178 height 45
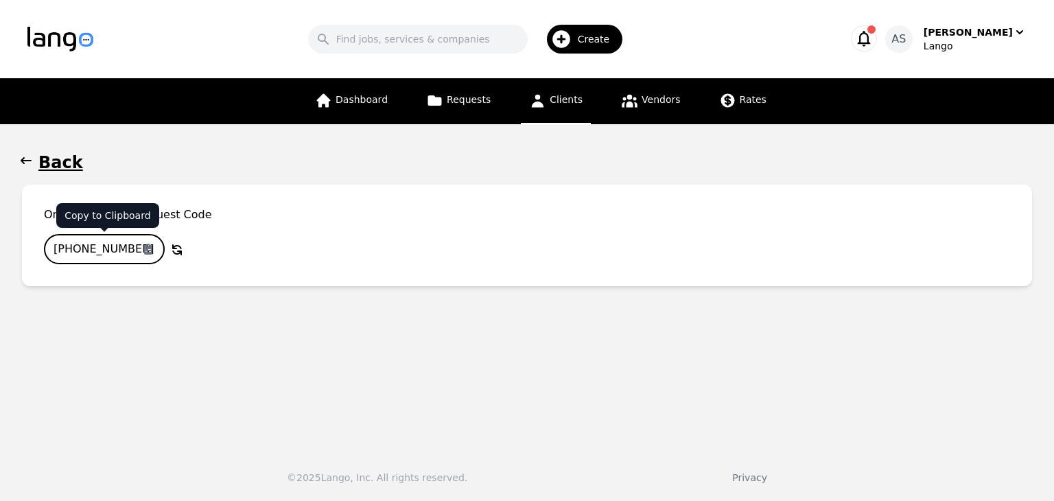
click at [102, 255] on input "156-5254-685" at bounding box center [104, 249] width 121 height 30
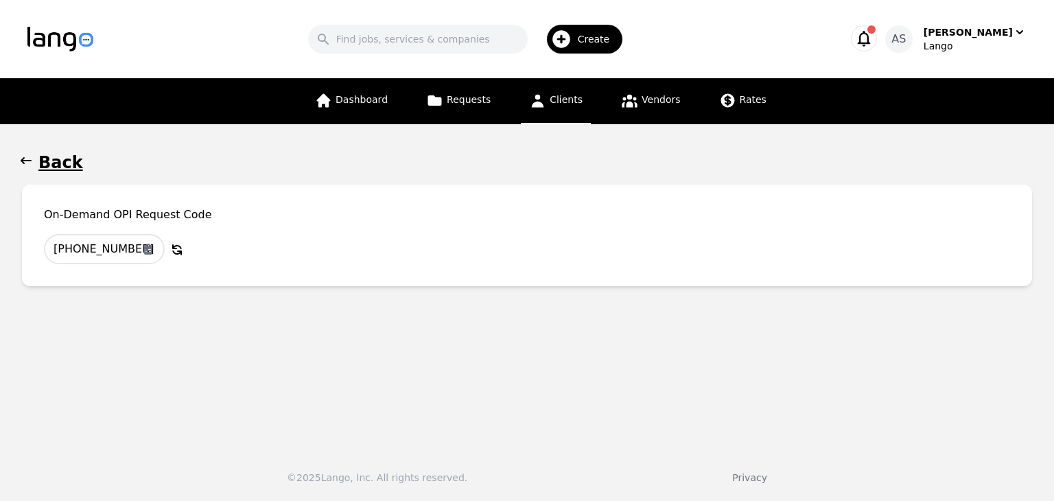
click at [34, 162] on button "Back" at bounding box center [527, 163] width 1010 height 22
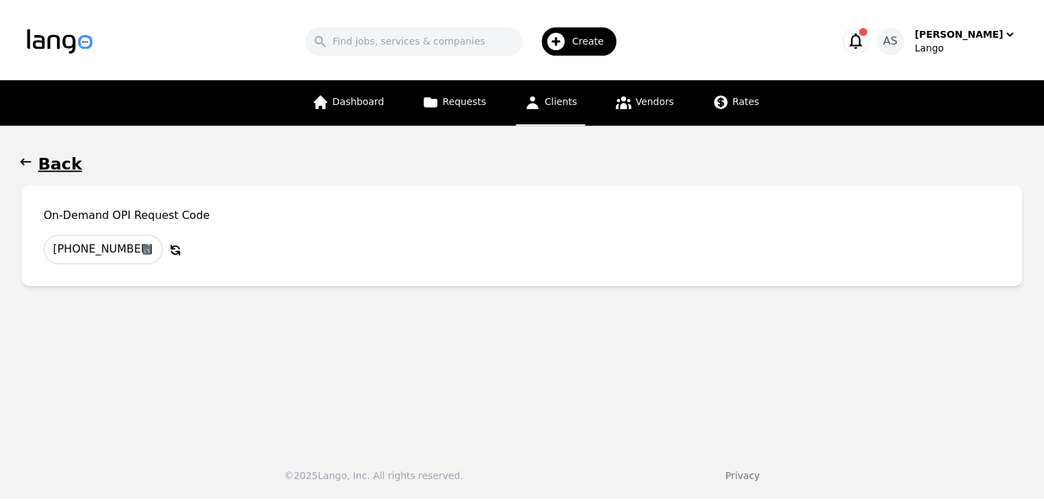
scroll to position [137, 0]
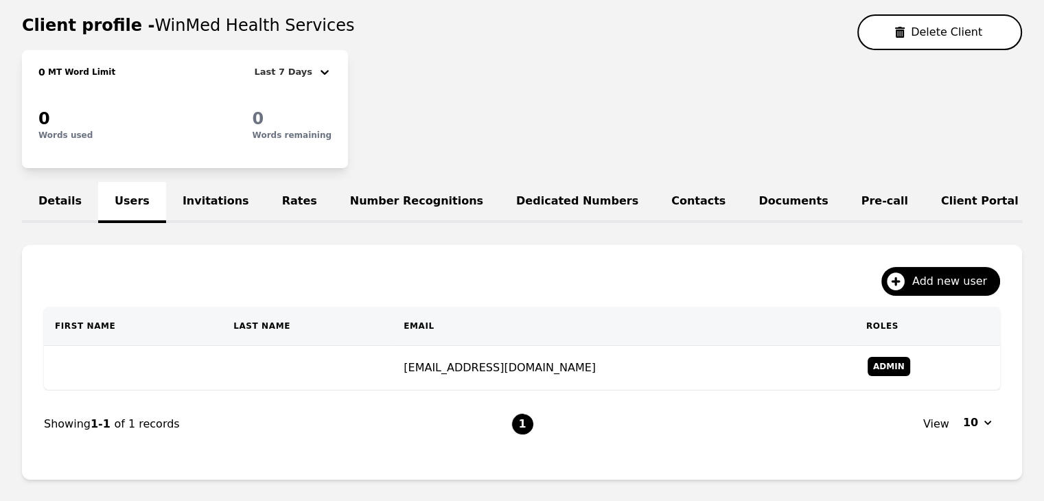
drag, startPoint x: 318, startPoint y: 25, endPoint x: 139, endPoint y: 36, distance: 180.1
click at [139, 36] on div "Client profile - WinMed Health Services Delete Client" at bounding box center [522, 32] width 1000 height 36
copy span "WinMed Health Services"
click at [410, 65] on div "0 MT Word Limit Last 7 Days 0 Words used 0 Words remaining" at bounding box center [522, 109] width 1000 height 118
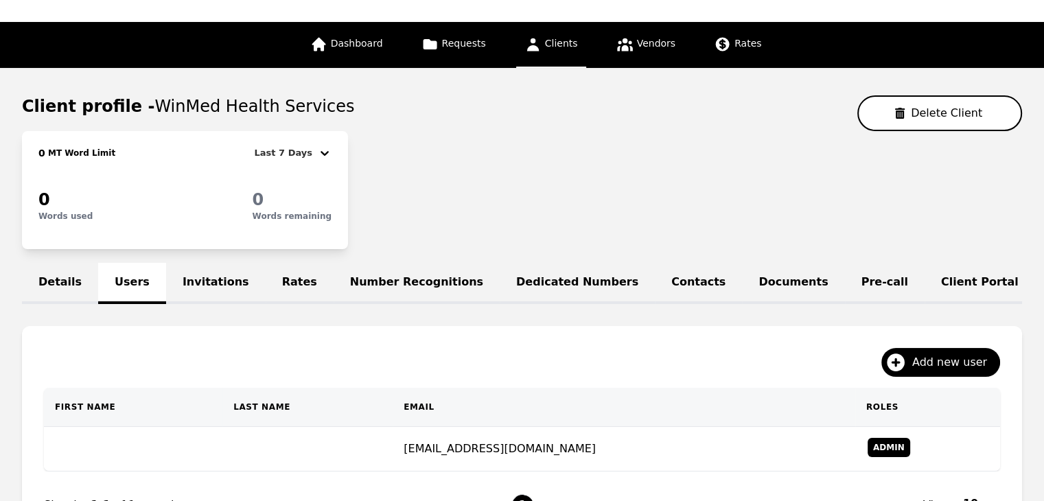
scroll to position [0, 0]
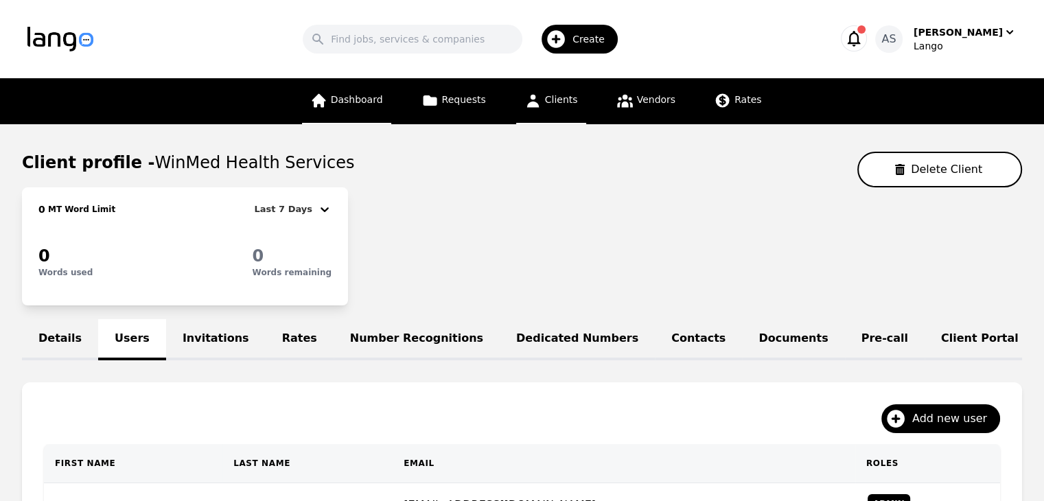
click at [388, 93] on link "Dashboard" at bounding box center [346, 101] width 89 height 46
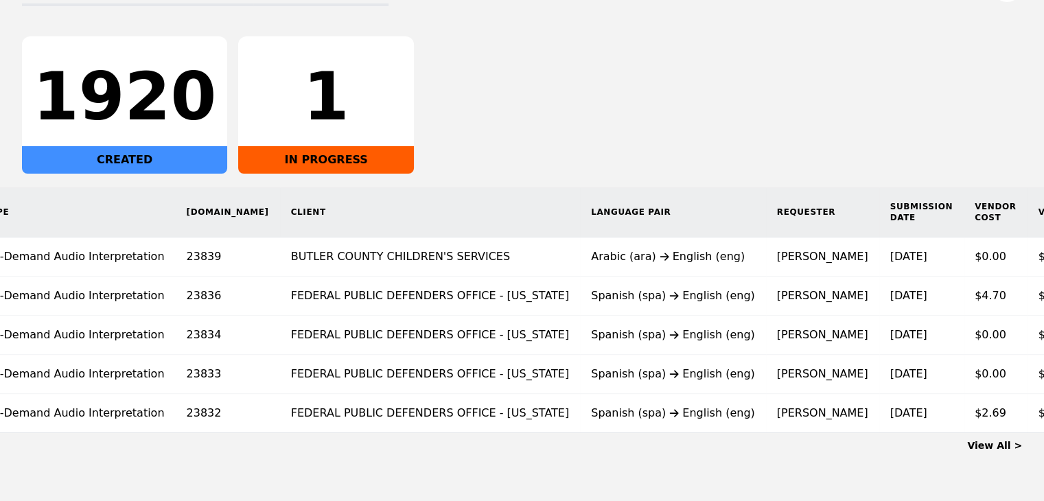
scroll to position [0, 75]
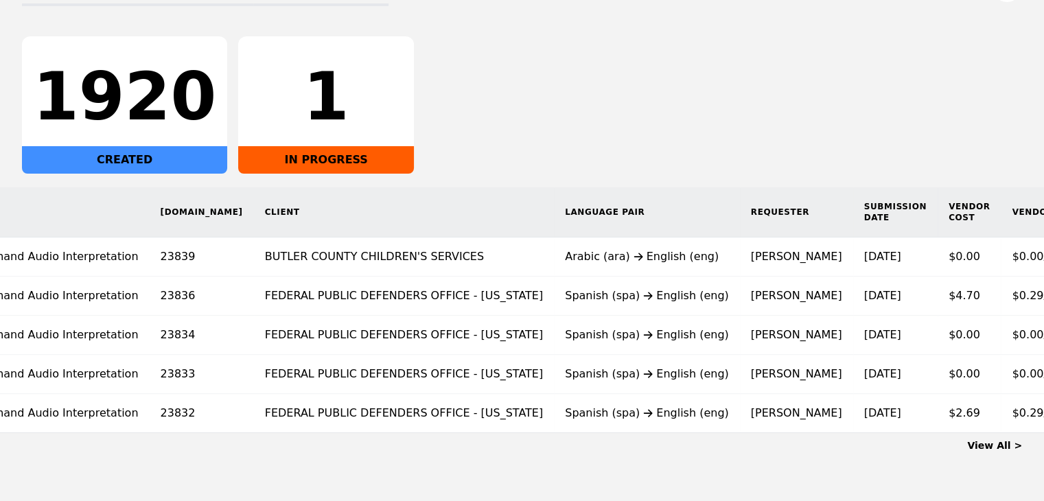
click at [1002, 451] on link "View All >" at bounding box center [994, 445] width 55 height 11
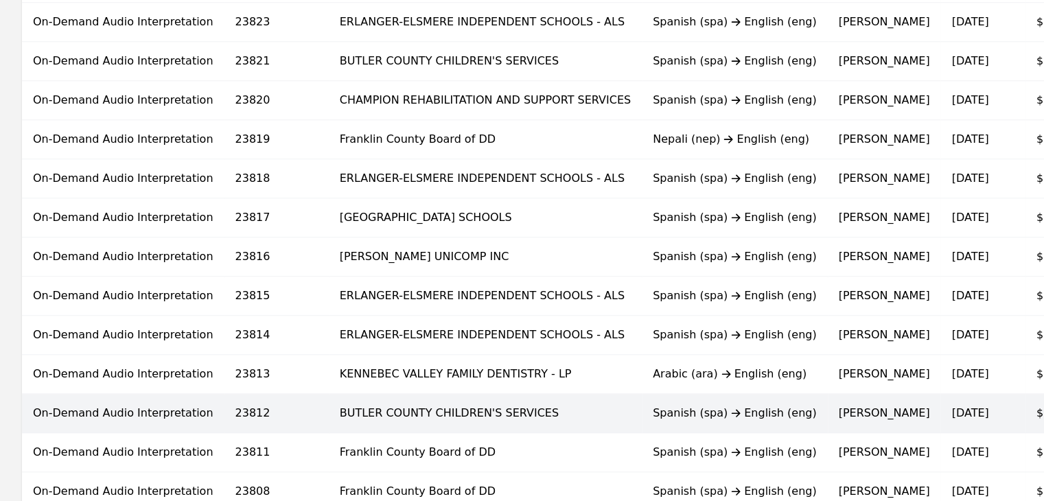
scroll to position [892, 0]
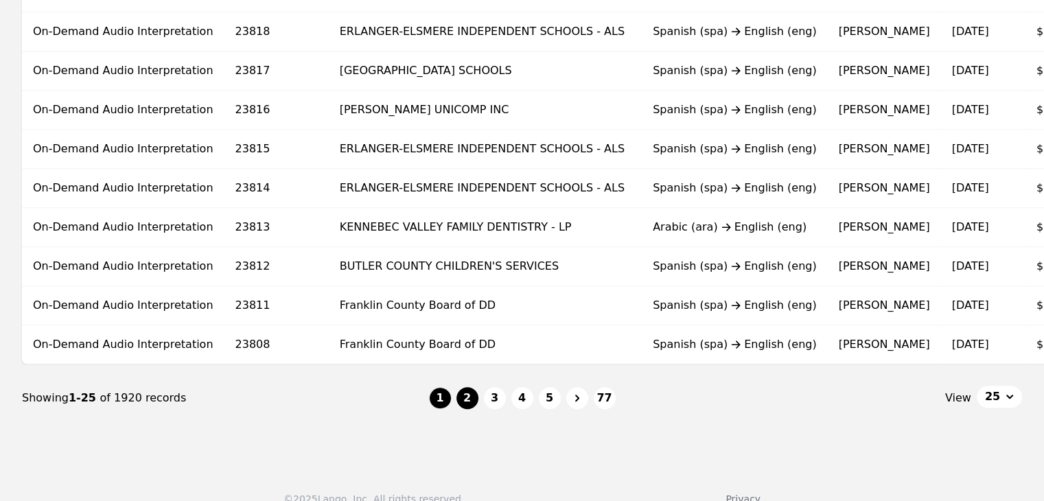
click at [471, 409] on button "2" at bounding box center [467, 398] width 22 height 22
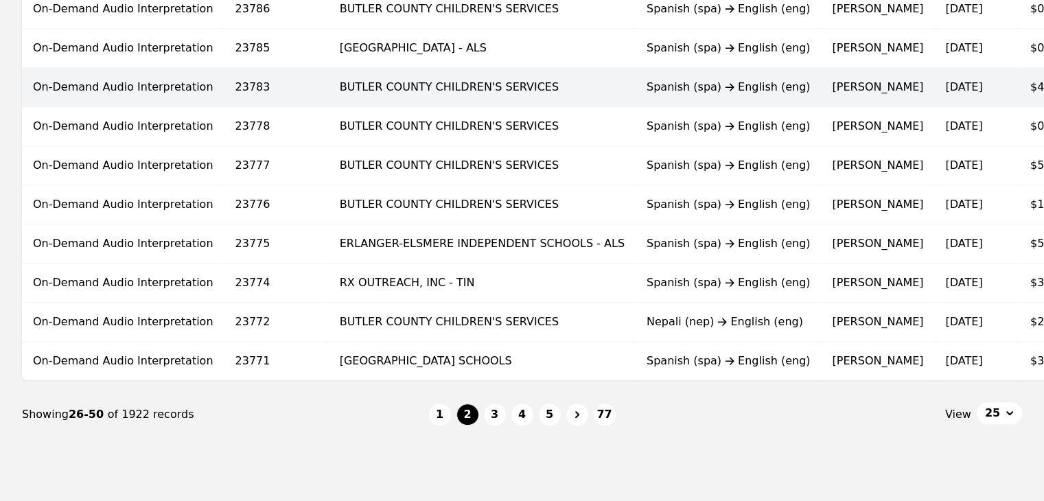
scroll to position [892, 0]
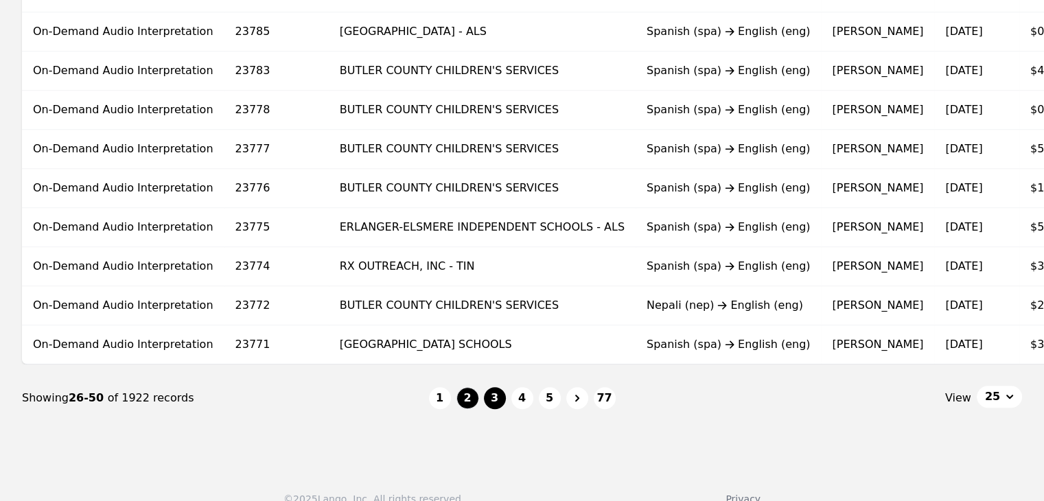
click at [498, 403] on button "3" at bounding box center [495, 398] width 22 height 22
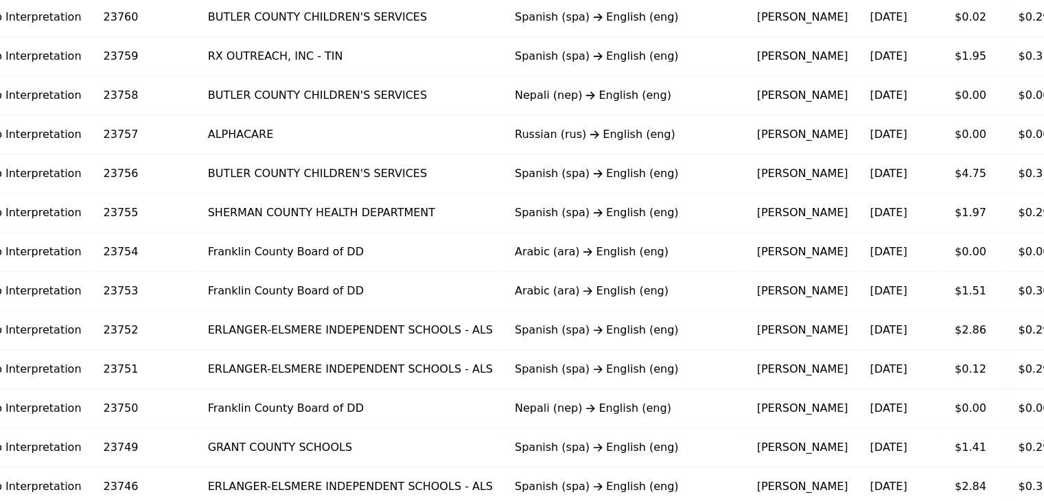
scroll to position [27, 0]
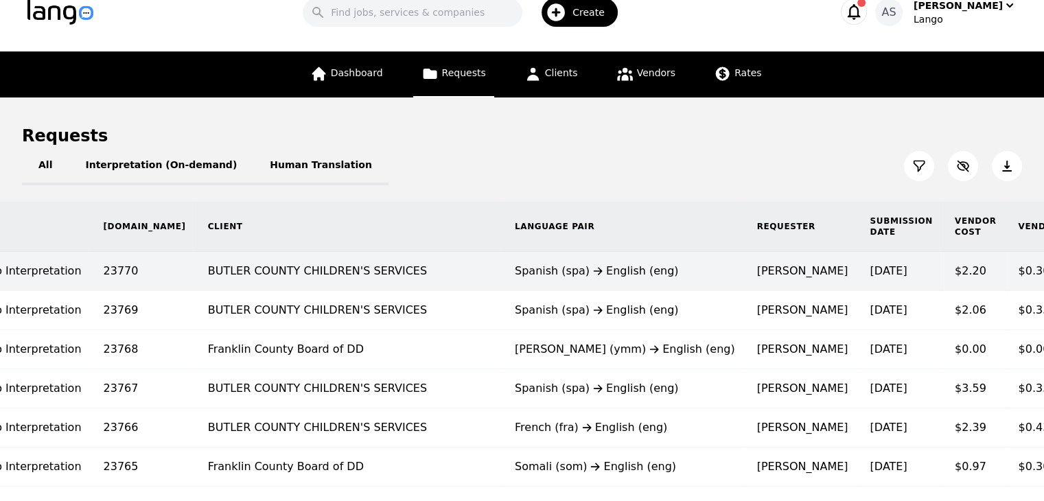
click at [568, 275] on div "Spanish (spa) English (eng)" at bounding box center [625, 271] width 220 height 16
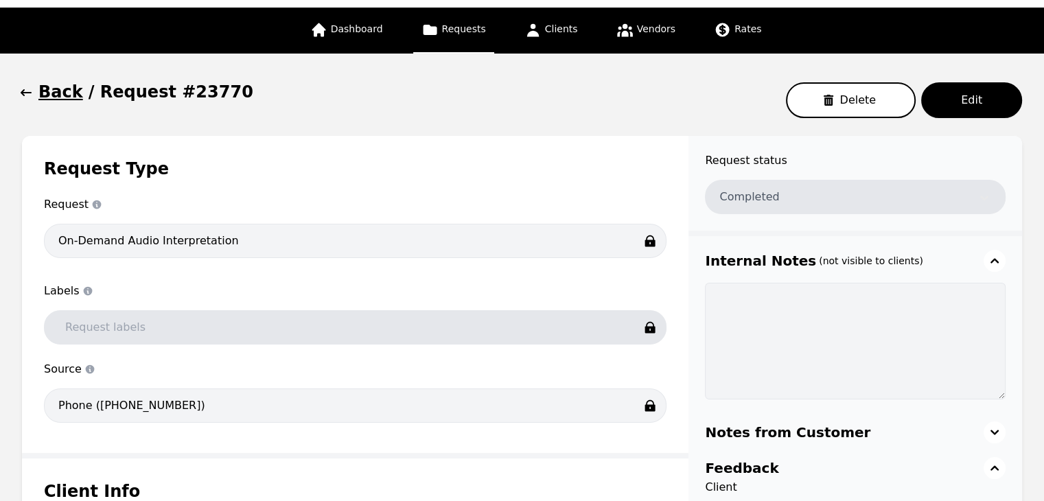
scroll to position [69, 0]
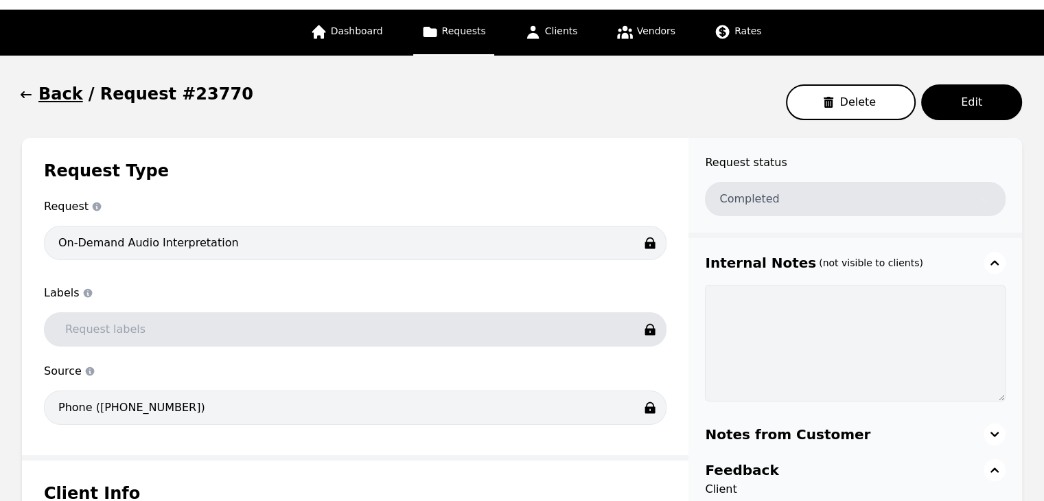
click at [37, 95] on button "Back" at bounding box center [52, 94] width 61 height 22
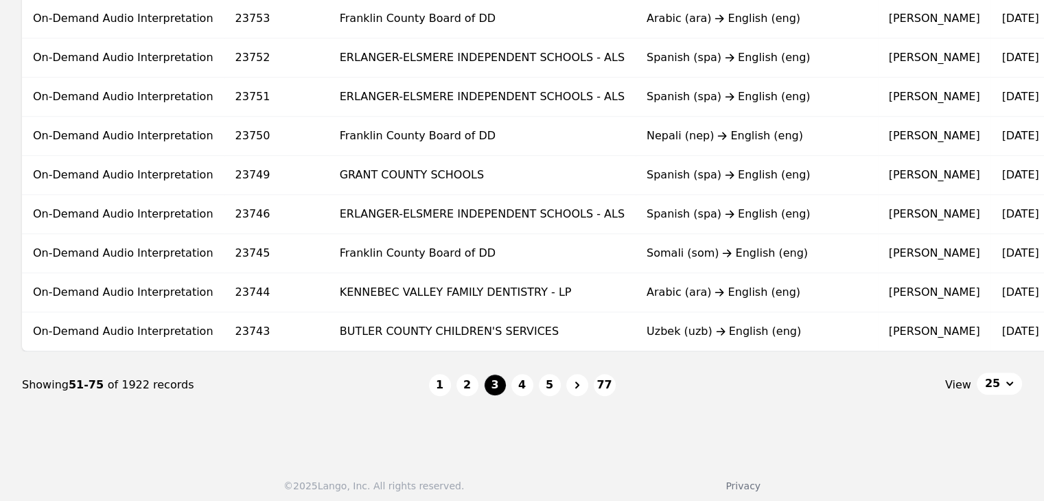
scroll to position [919, 0]
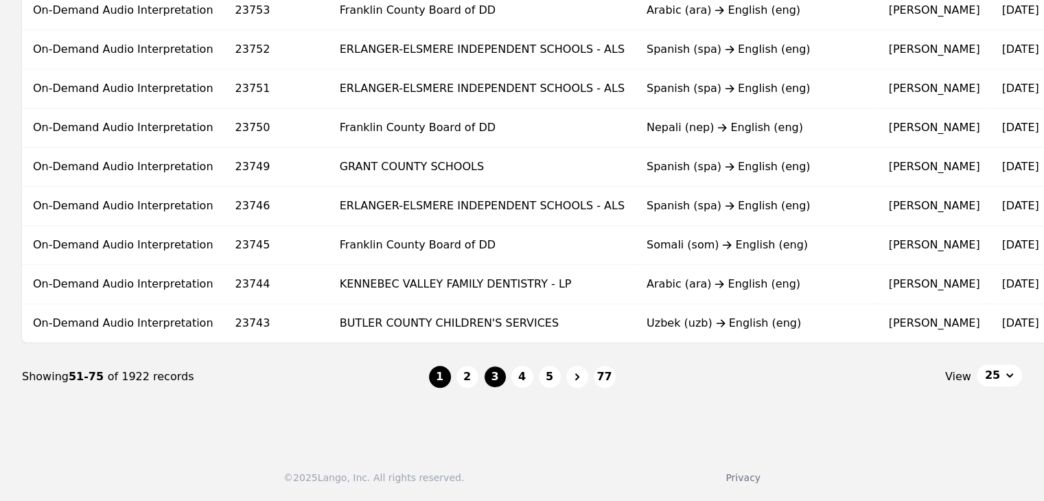
click at [441, 372] on button "1" at bounding box center [440, 377] width 22 height 22
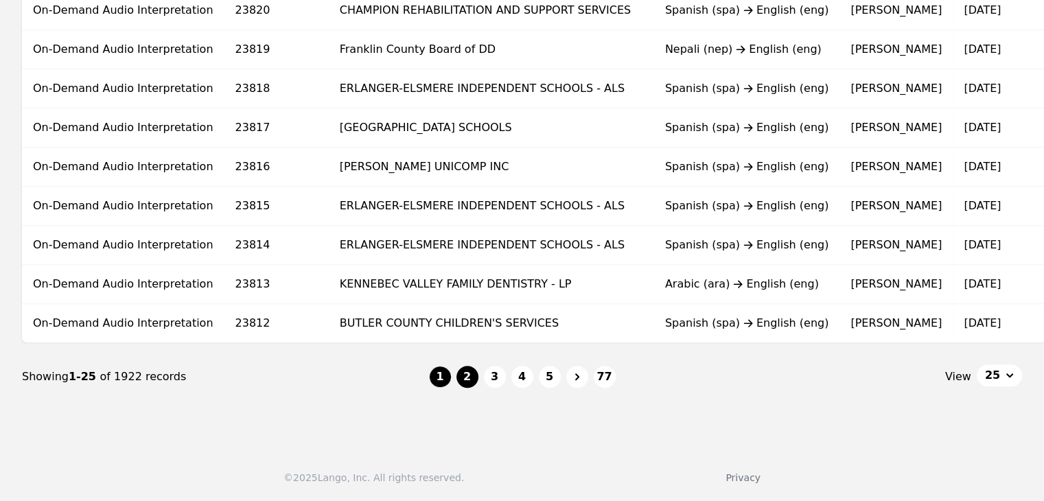
click at [471, 377] on button "2" at bounding box center [467, 377] width 22 height 22
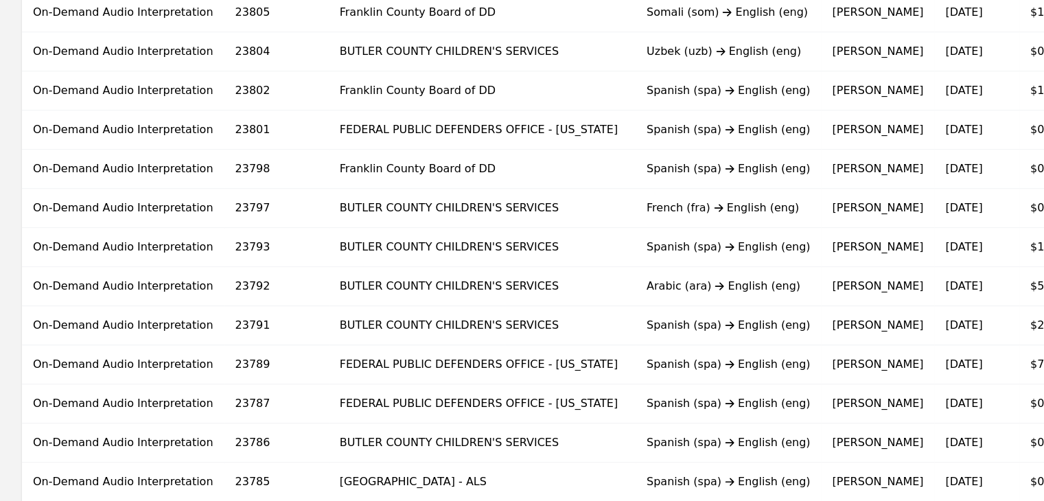
scroll to position [439, 0]
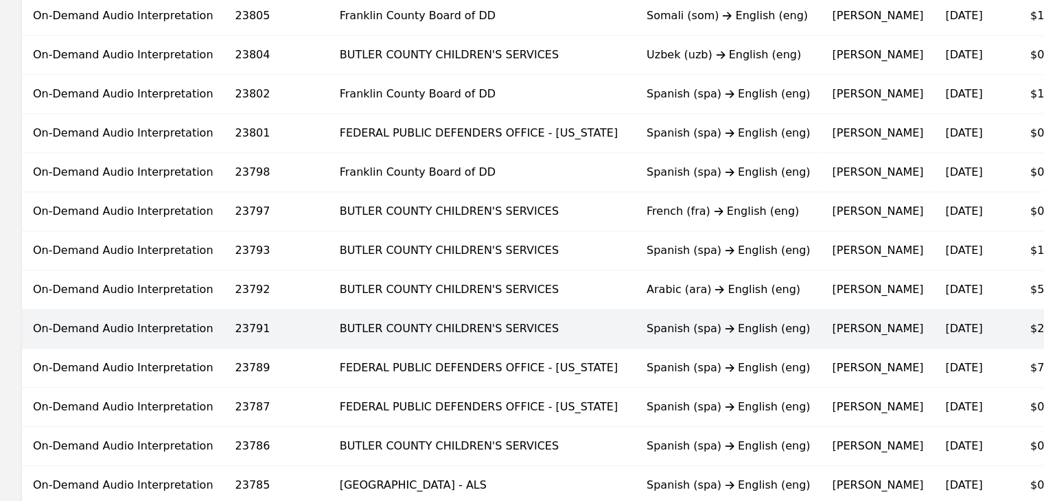
click at [670, 327] on div "Spanish (spa) English (eng)" at bounding box center [728, 329] width 164 height 16
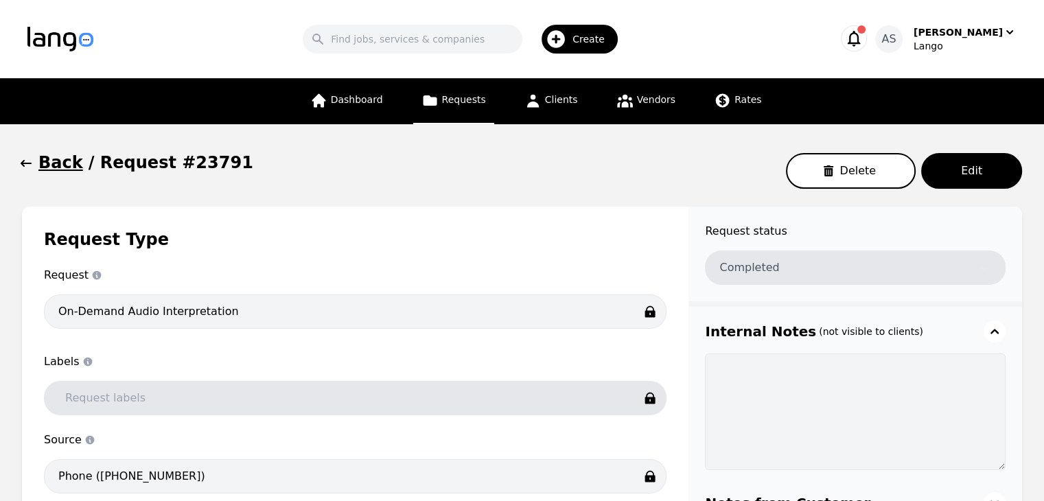
click at [30, 159] on icon "button" at bounding box center [26, 163] width 14 height 14
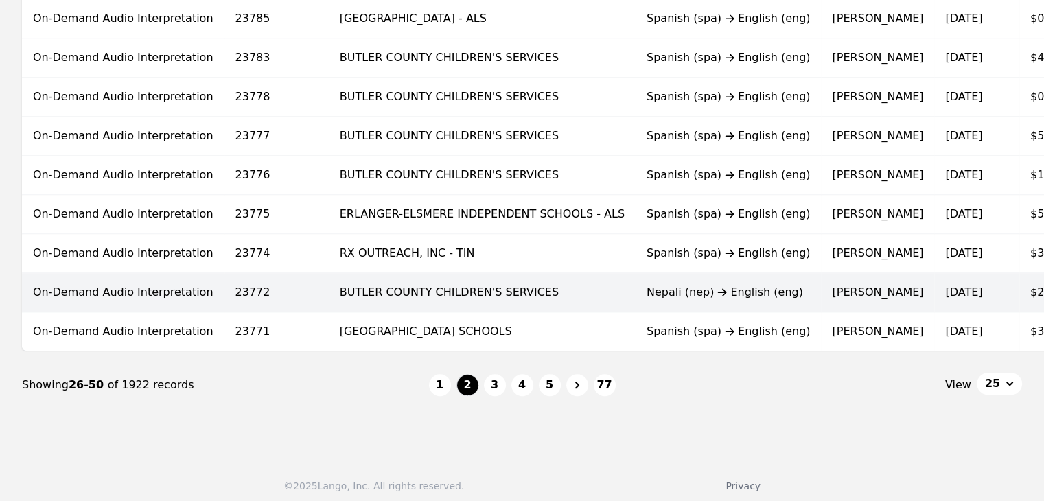
scroll to position [919, 0]
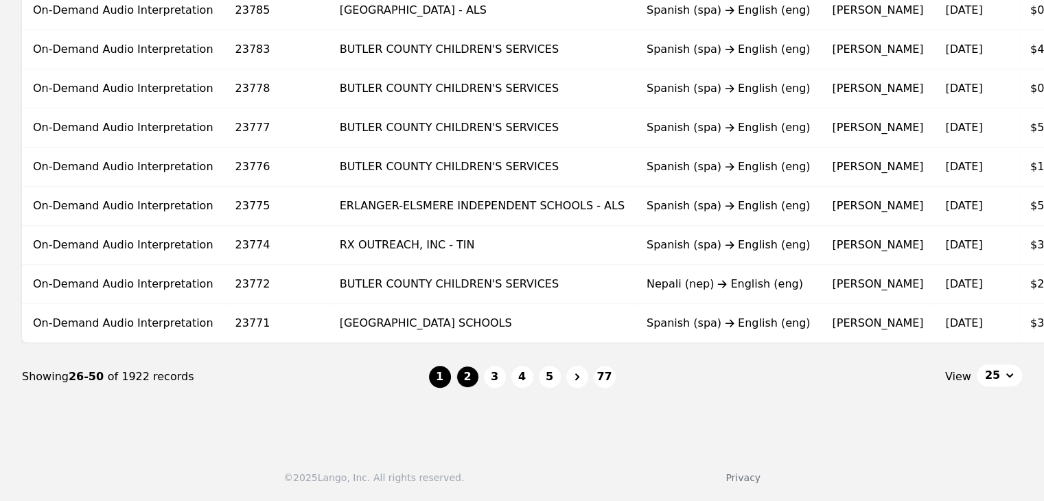
click at [437, 381] on button "1" at bounding box center [440, 377] width 22 height 22
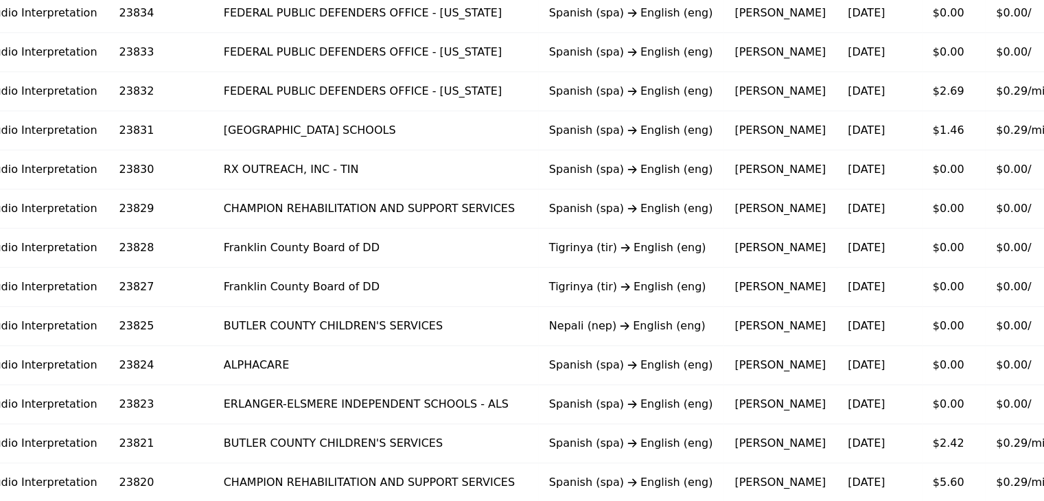
scroll to position [439, 0]
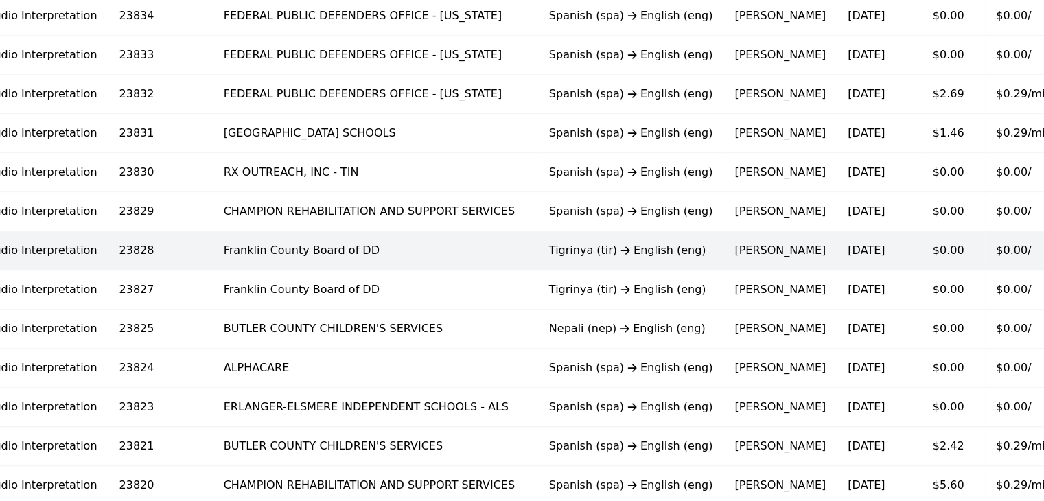
click at [569, 250] on div "Tigrinya (tir) English (eng)" at bounding box center [631, 250] width 164 height 16
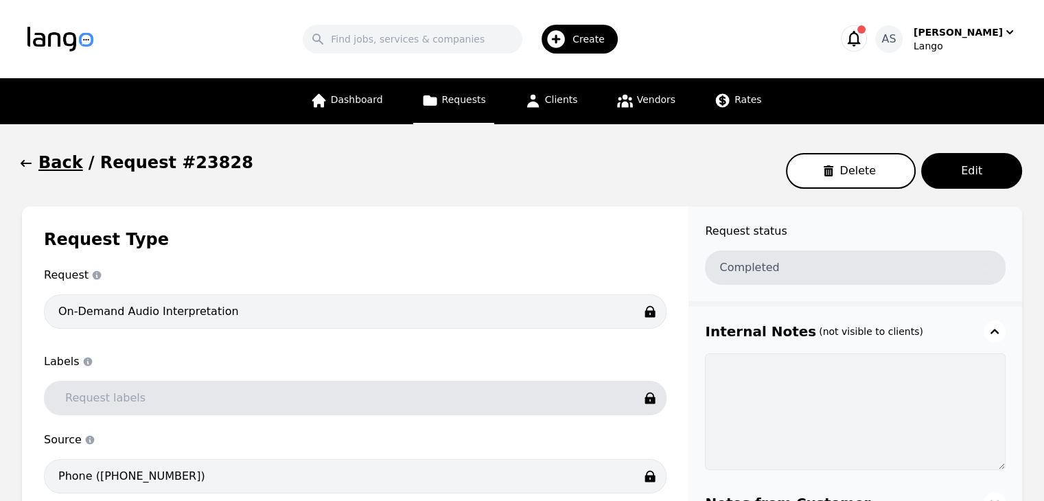
click at [30, 164] on icon "button" at bounding box center [26, 163] width 11 height 7
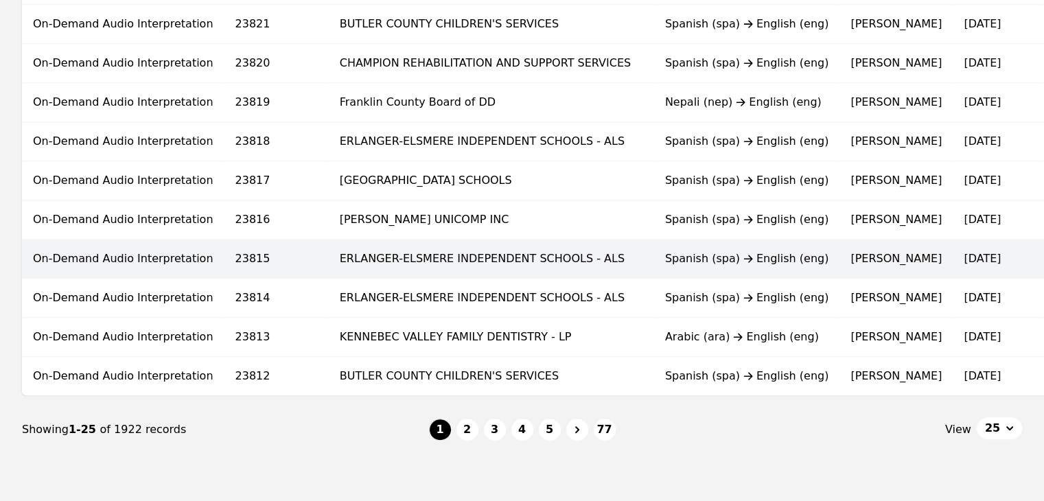
scroll to position [919, 0]
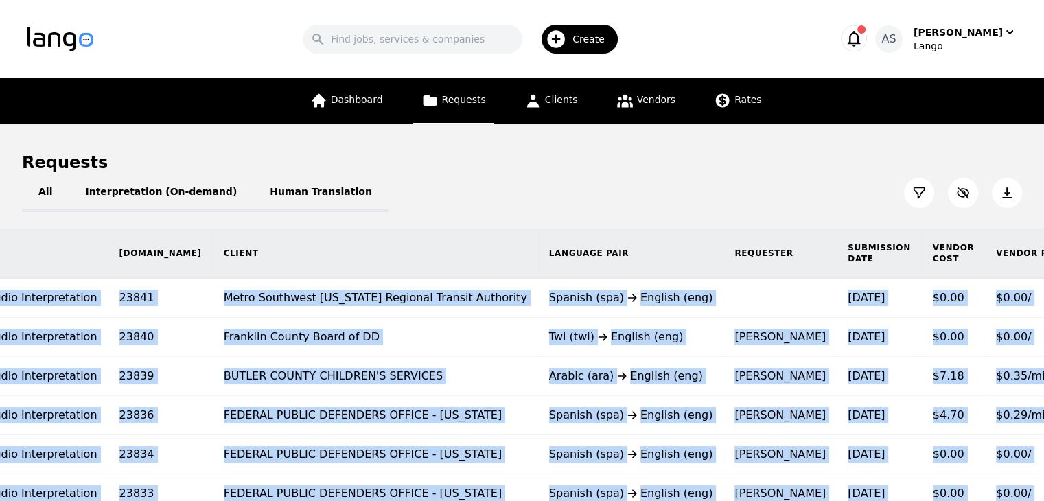
scroll to position [69, 0]
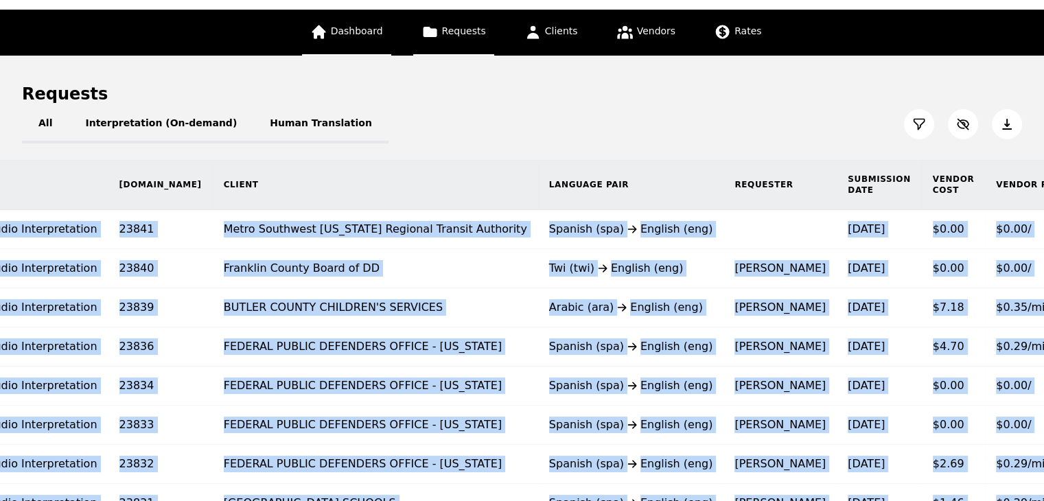
click at [352, 42] on link "Dashboard" at bounding box center [346, 33] width 89 height 46
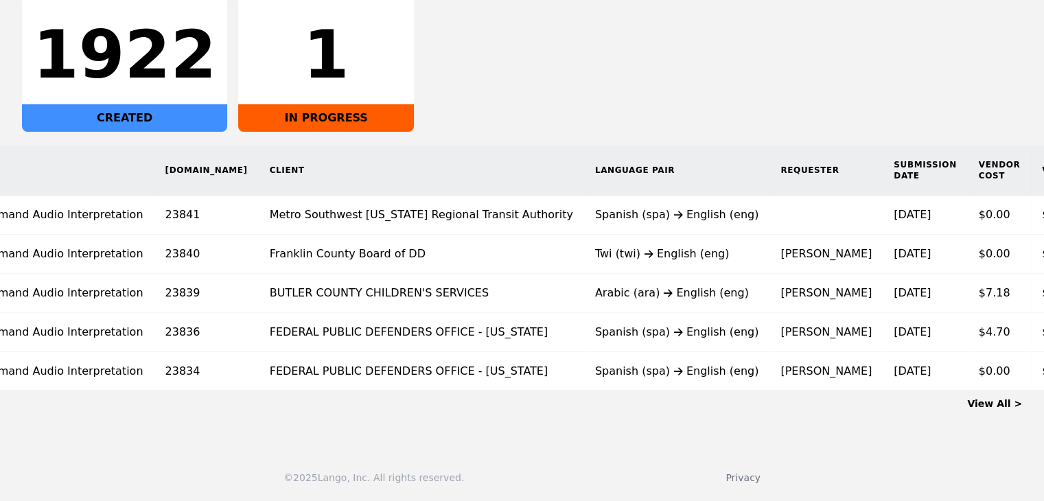
scroll to position [0, 75]
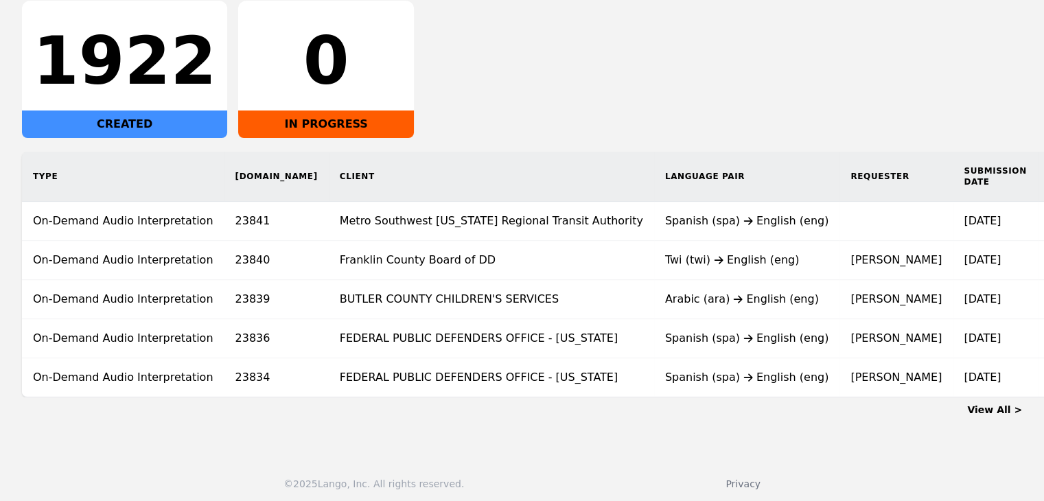
scroll to position [0, 74]
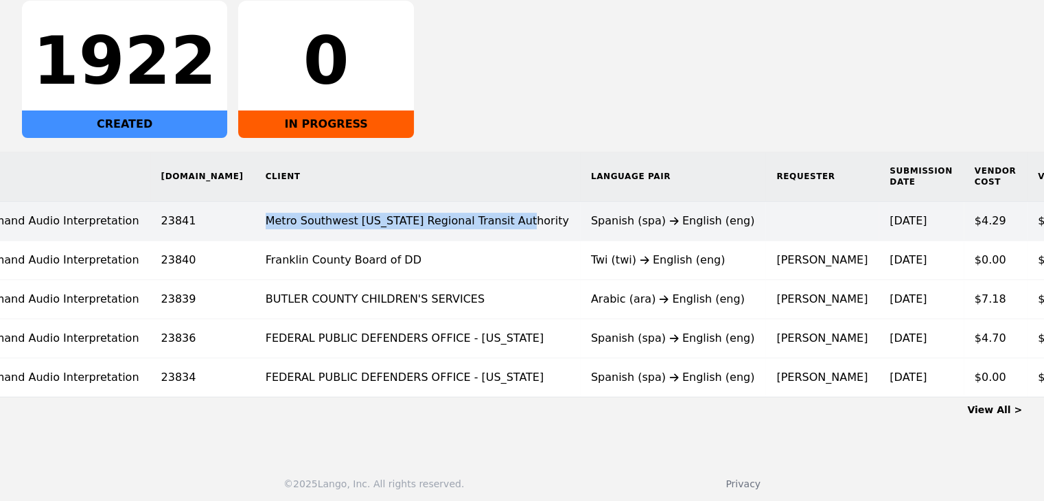
copy td "Metro Southwest Ohio Regional Transit Authority"
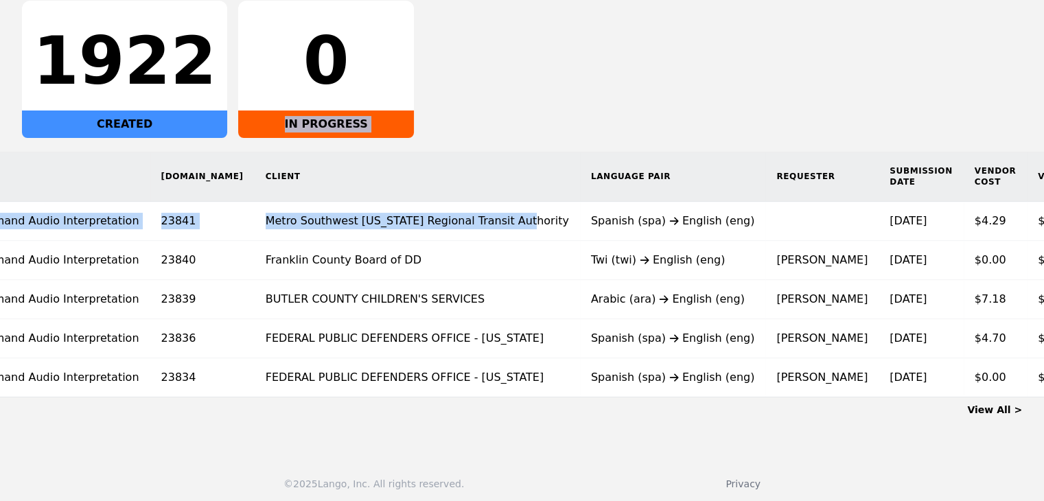
drag, startPoint x: 433, startPoint y: 222, endPoint x: 601, endPoint y: 81, distance: 218.7
click at [519, 109] on div "All Interpretation (On-demand) Human Translation 1922 CREATED 0 IN PROGRESS Typ…" at bounding box center [522, 164] width 1000 height 465
click at [601, 81] on div "1922 CREATED 0 IN PROGRESS" at bounding box center [522, 69] width 1000 height 137
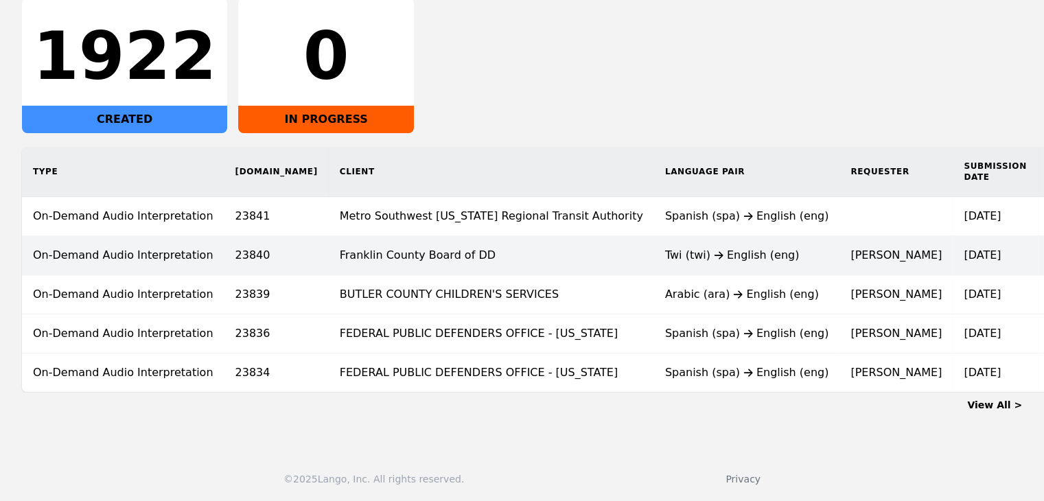
scroll to position [257, 0]
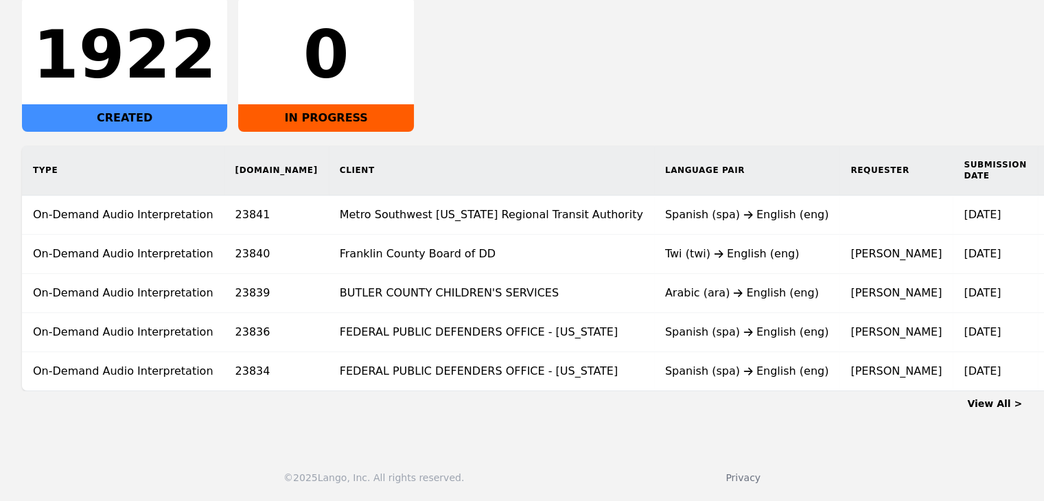
click at [1010, 406] on link "View All >" at bounding box center [994, 403] width 55 height 11
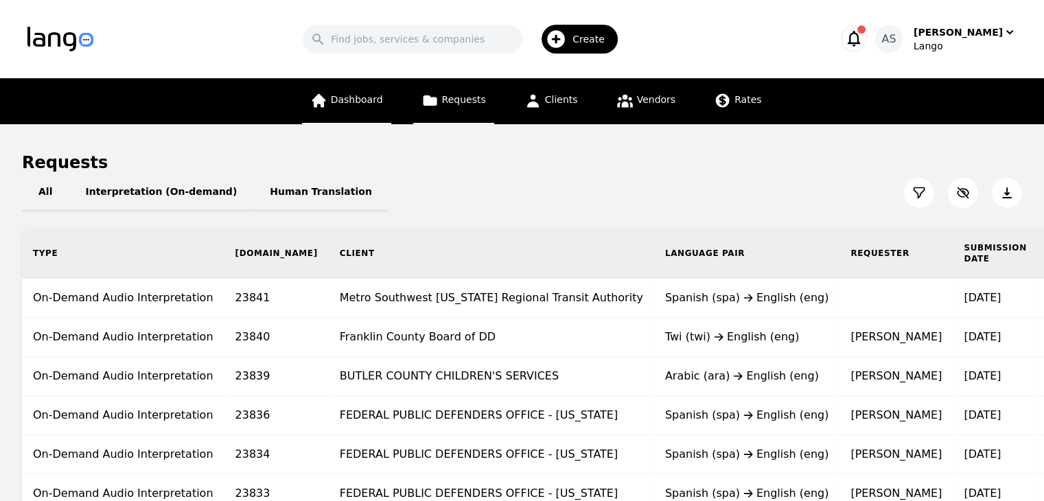
click at [382, 100] on span "Dashboard" at bounding box center [357, 99] width 52 height 11
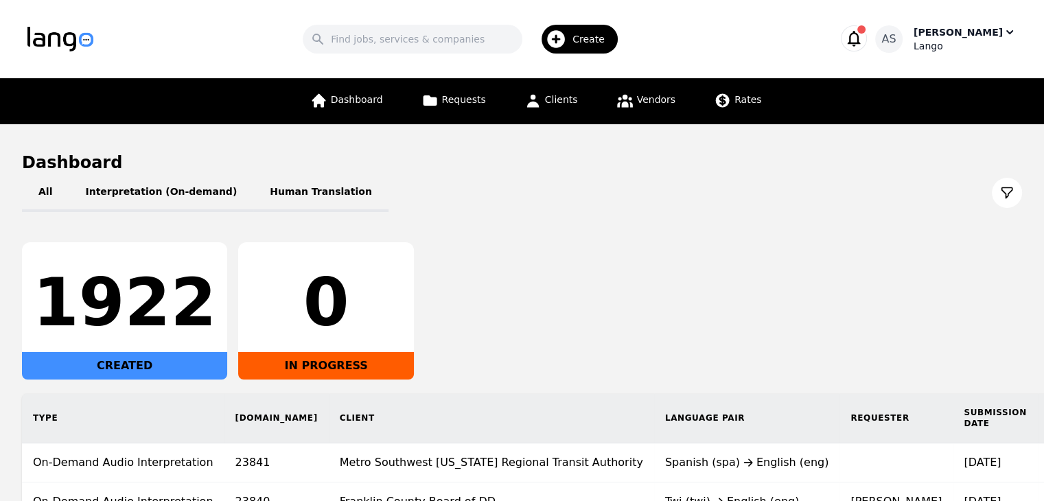
click at [975, 45] on div "Lango" at bounding box center [964, 46] width 103 height 14
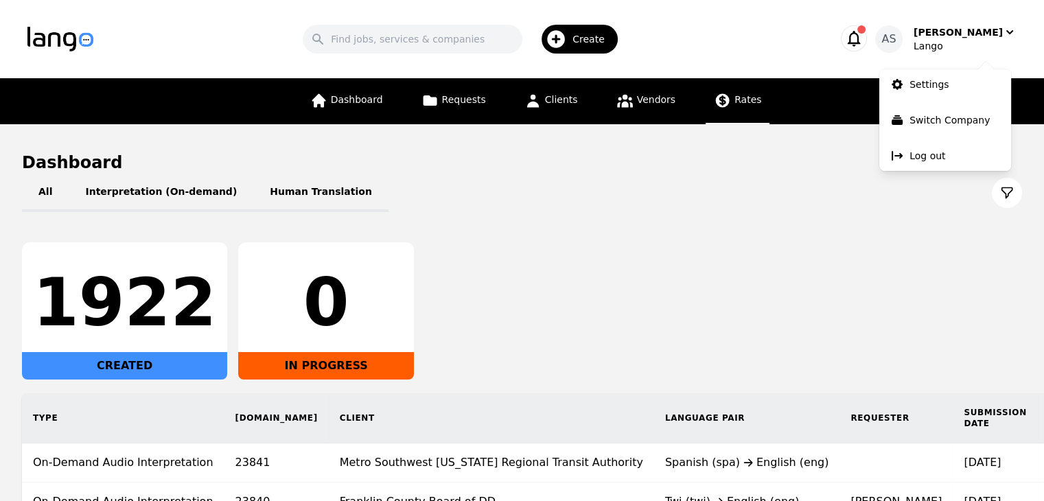
click at [741, 104] on span "Rates" at bounding box center [747, 99] width 27 height 11
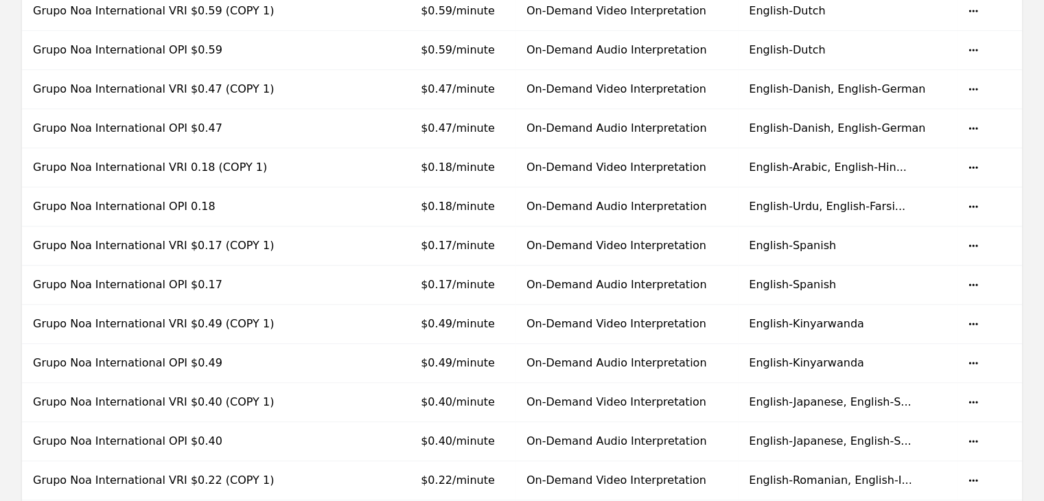
scroll to position [549, 0]
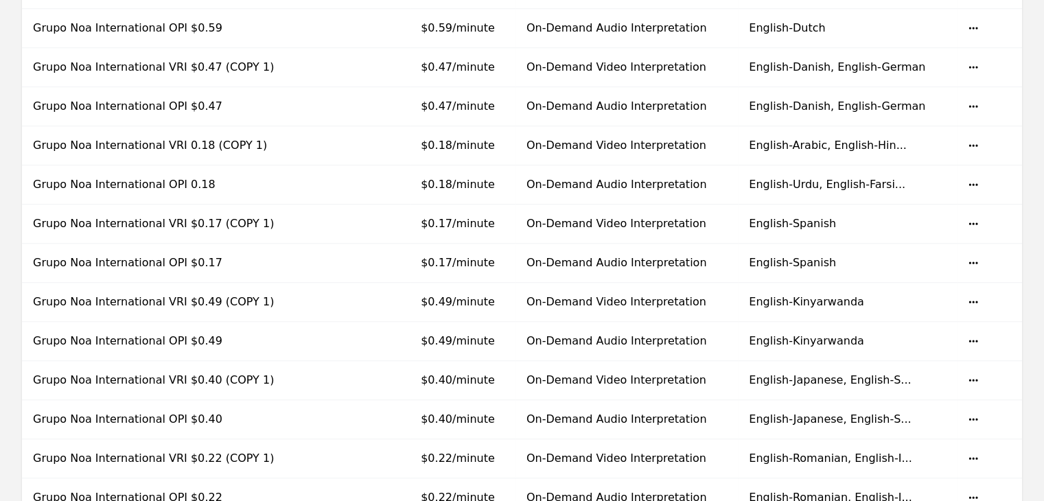
click at [1032, 128] on div "Name Description Base Rate Job Type Languages Action Grupo Noa International VR…" at bounding box center [522, 204] width 1044 height 1017
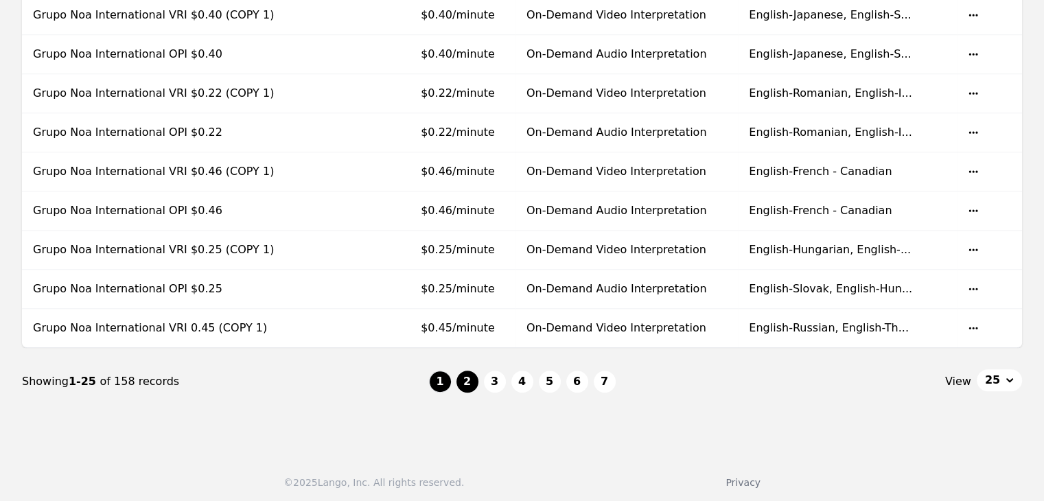
click at [472, 380] on button "2" at bounding box center [467, 382] width 22 height 22
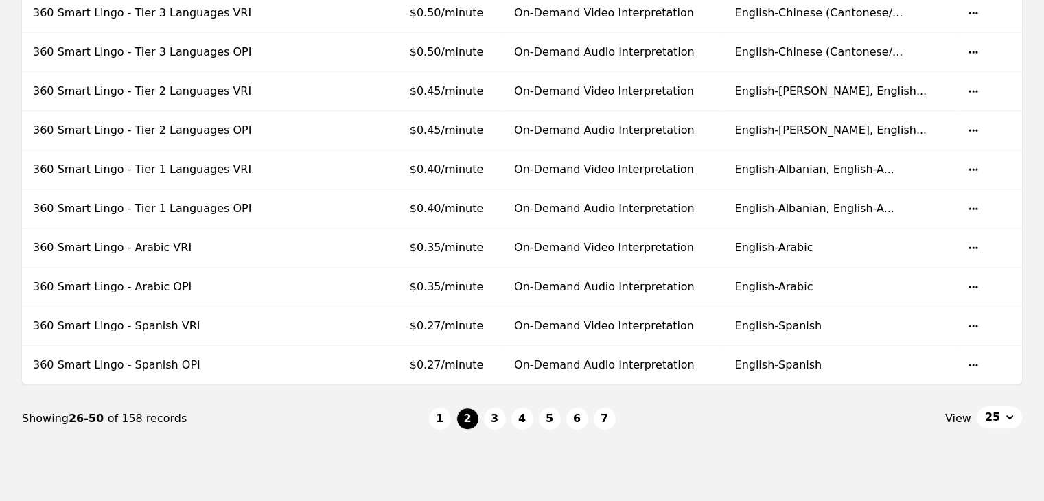
scroll to position [892, 0]
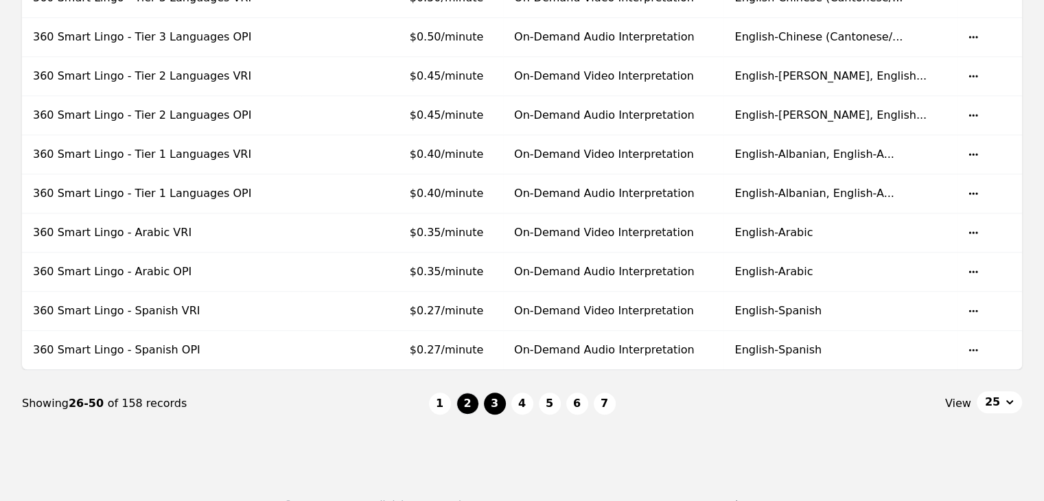
click at [502, 404] on button "3" at bounding box center [495, 404] width 22 height 22
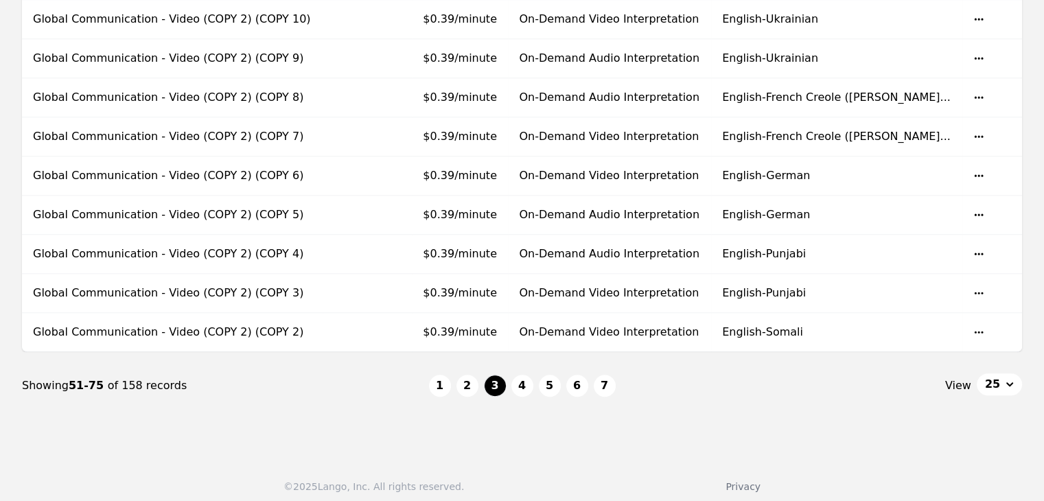
scroll to position [914, 0]
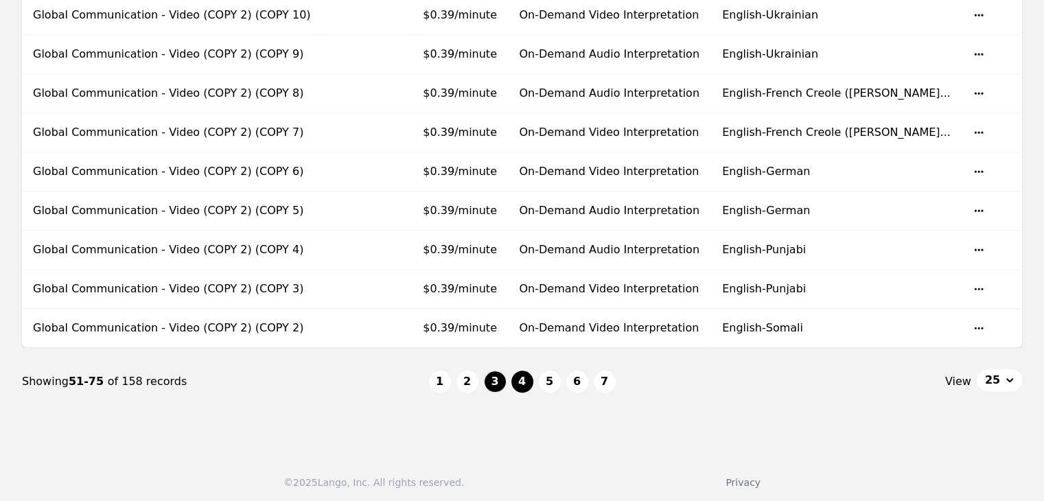
click at [524, 371] on button "4" at bounding box center [522, 382] width 22 height 22
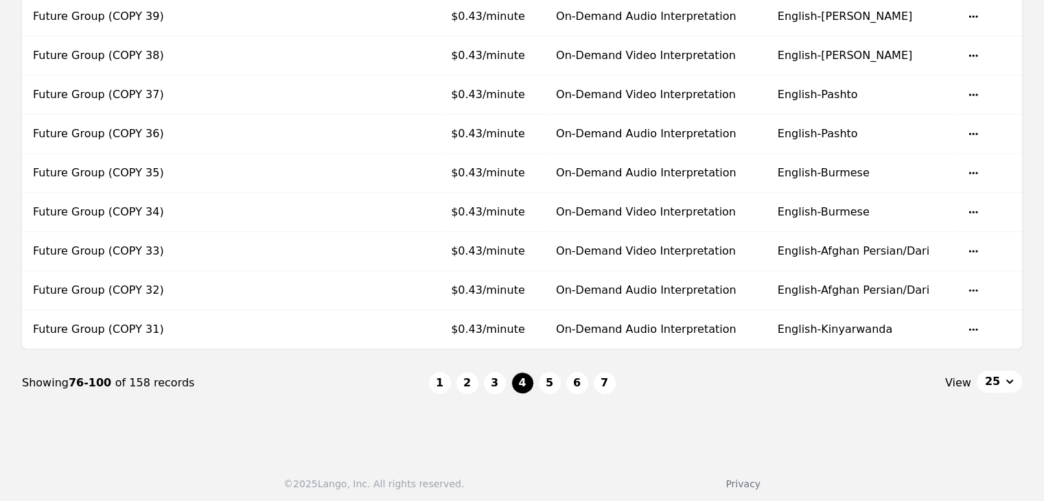
scroll to position [914, 0]
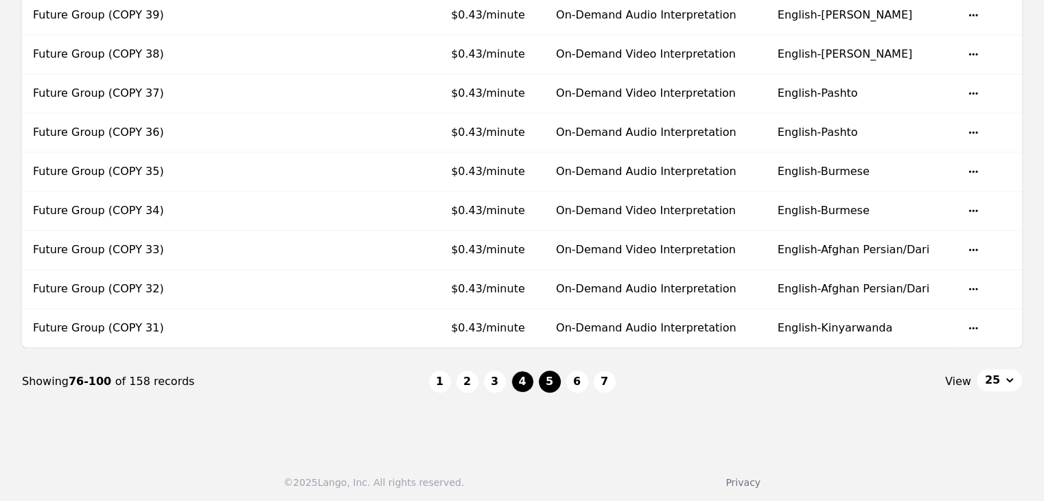
click at [545, 380] on button "5" at bounding box center [550, 382] width 22 height 22
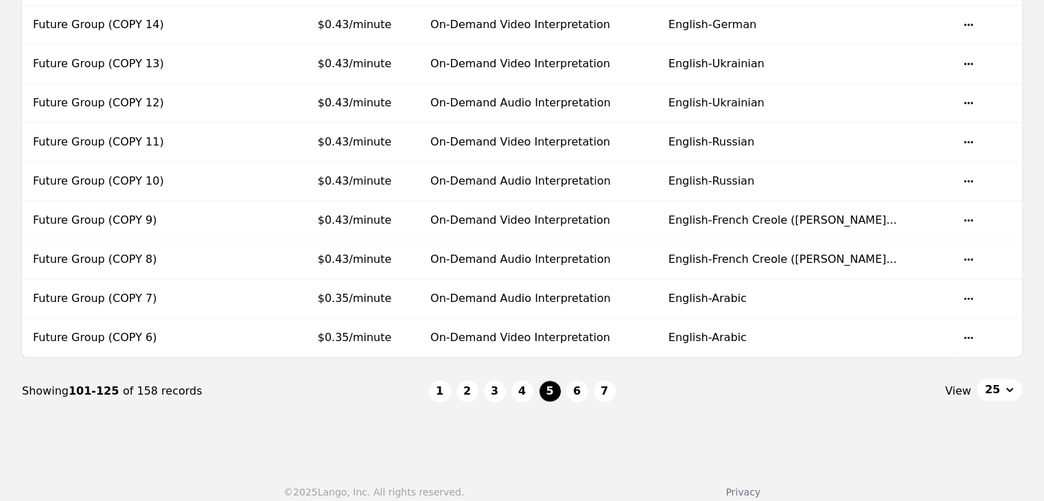
scroll to position [914, 0]
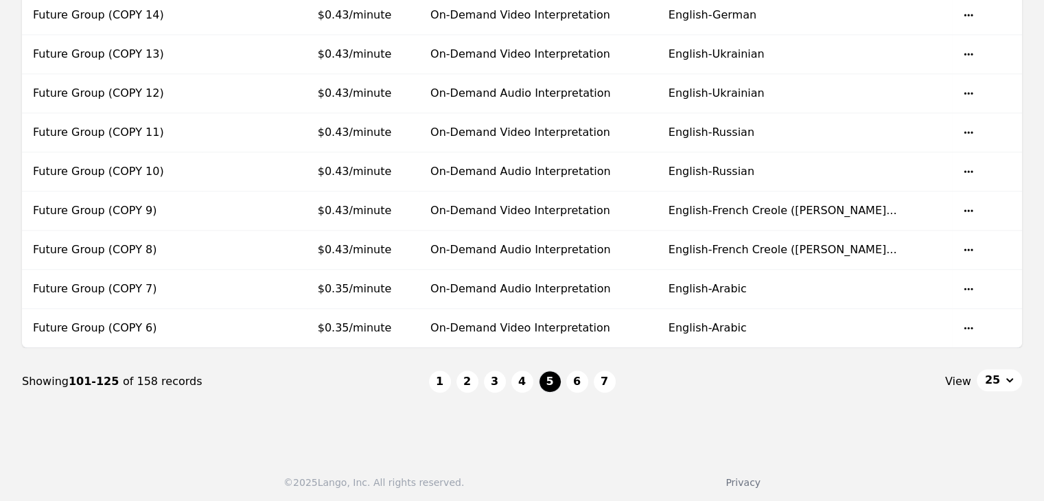
click at [571, 378] on button "6" at bounding box center [577, 382] width 22 height 22
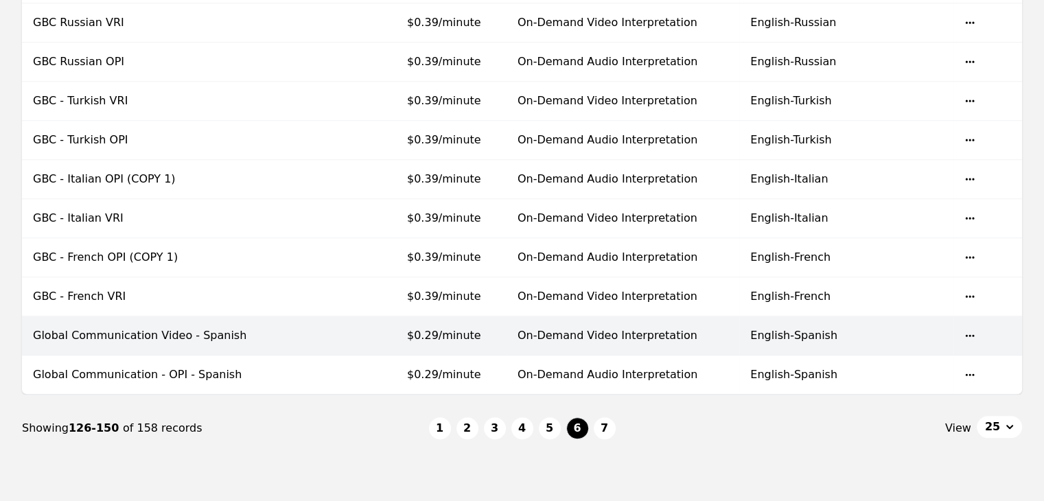
scroll to position [892, 0]
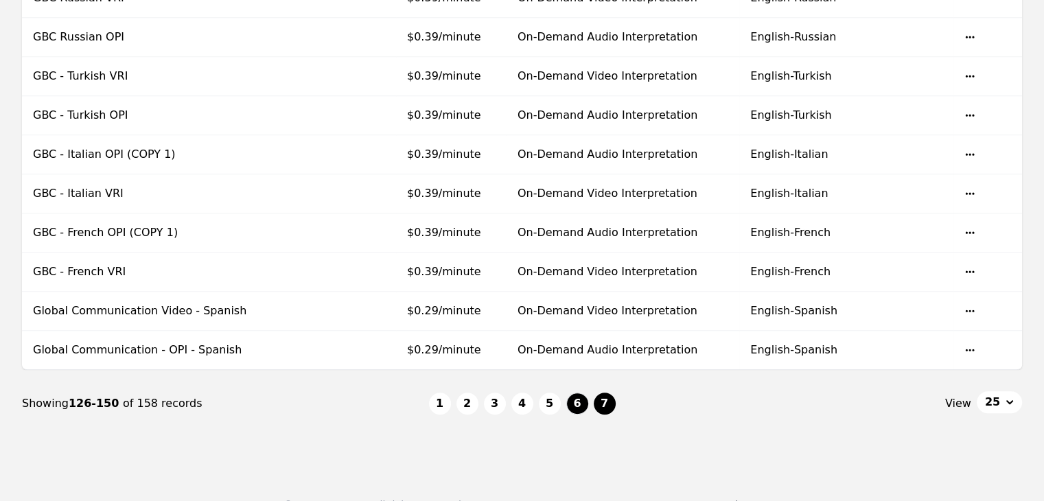
click at [602, 393] on button "7" at bounding box center [605, 404] width 22 height 22
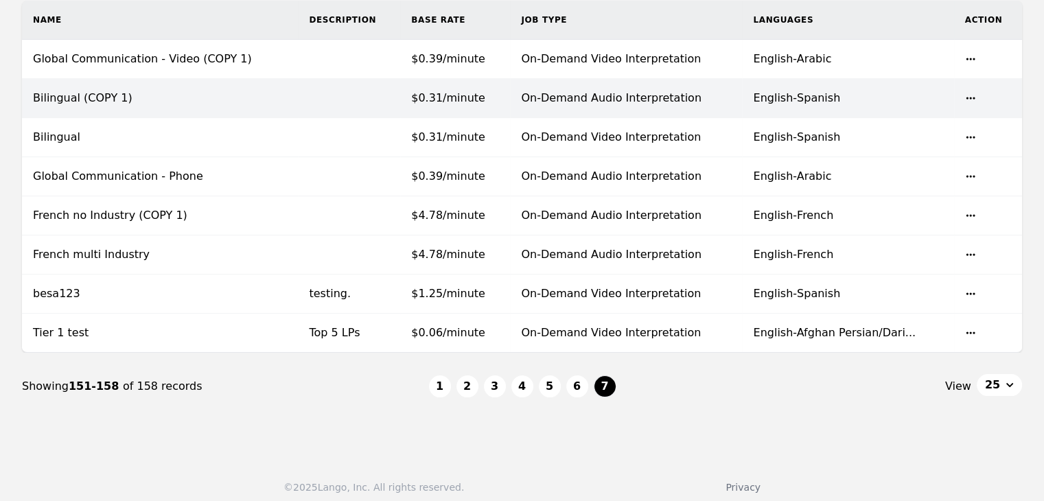
scroll to position [251, 0]
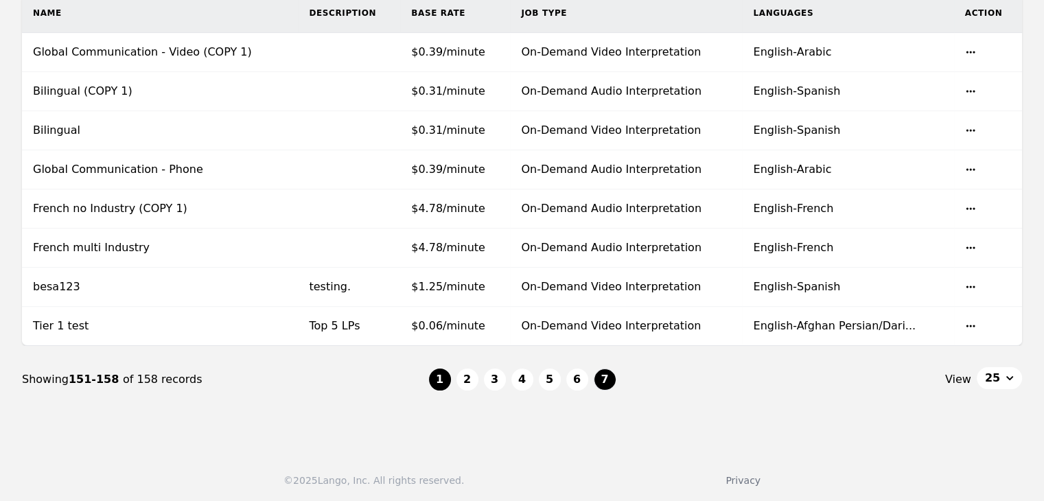
click at [447, 375] on button "1" at bounding box center [440, 380] width 22 height 22
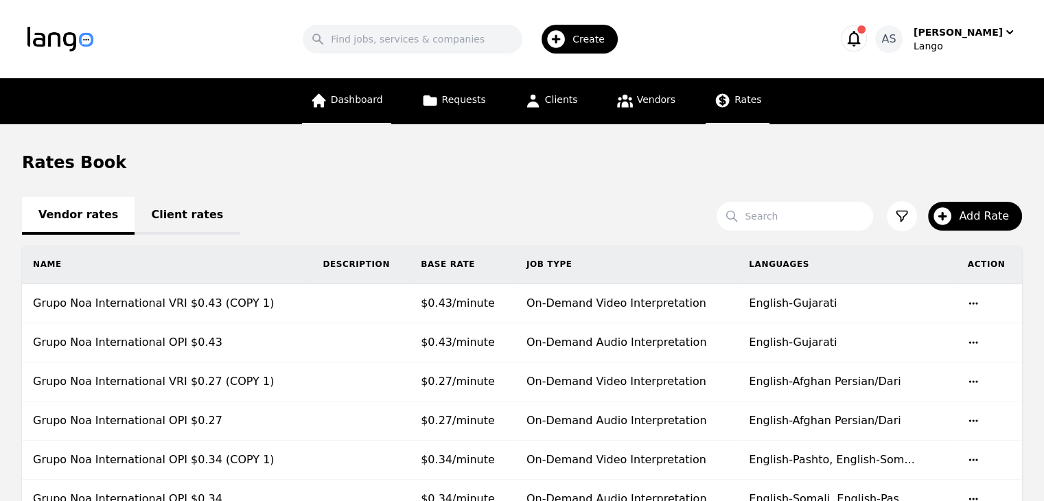
click at [377, 100] on span "Dashboard" at bounding box center [357, 99] width 52 height 11
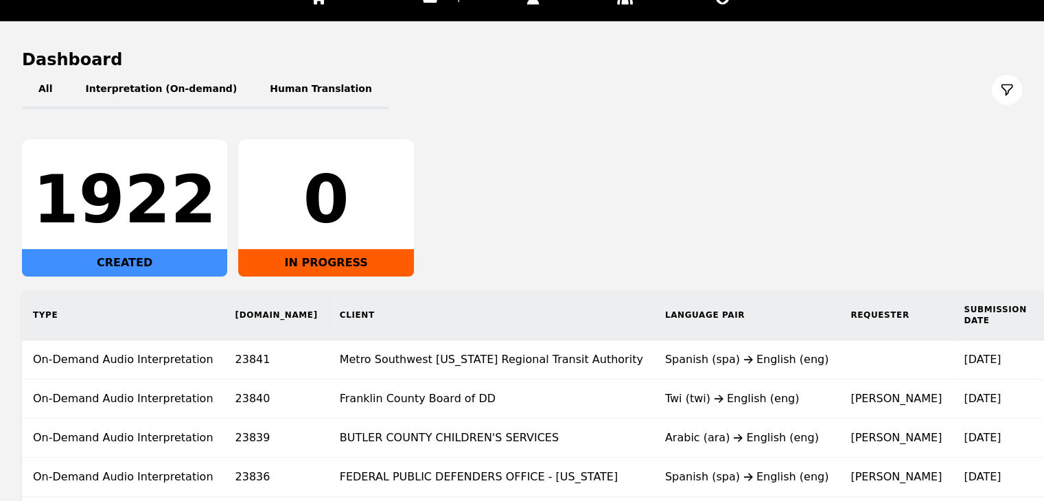
scroll to position [137, 0]
